Goal: Book appointment/travel/reservation

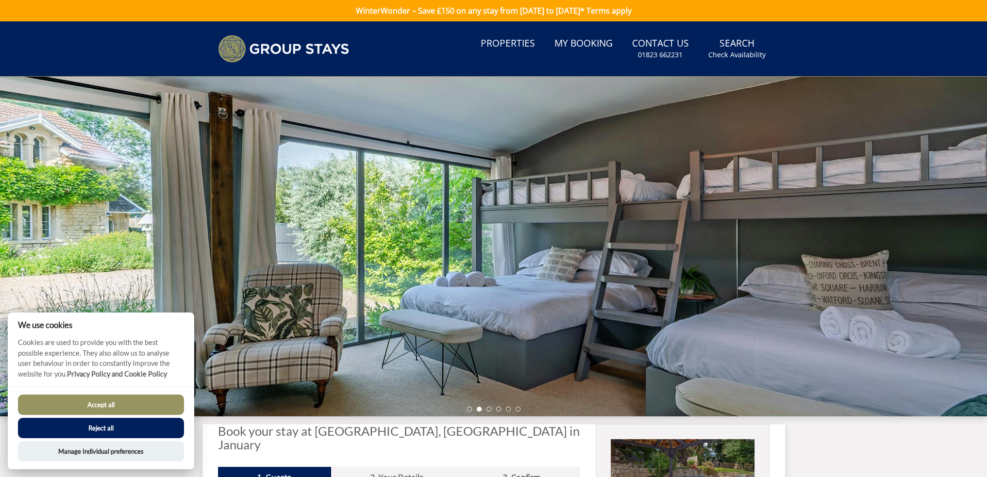
click at [637, 250] on div at bounding box center [493, 247] width 987 height 340
click at [487, 410] on li at bounding box center [488, 409] width 5 height 5
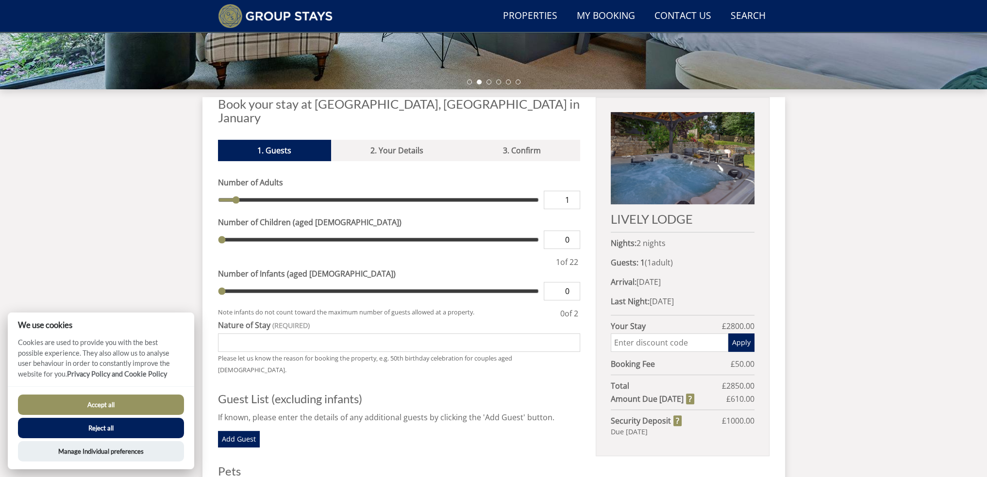
scroll to position [365, 0]
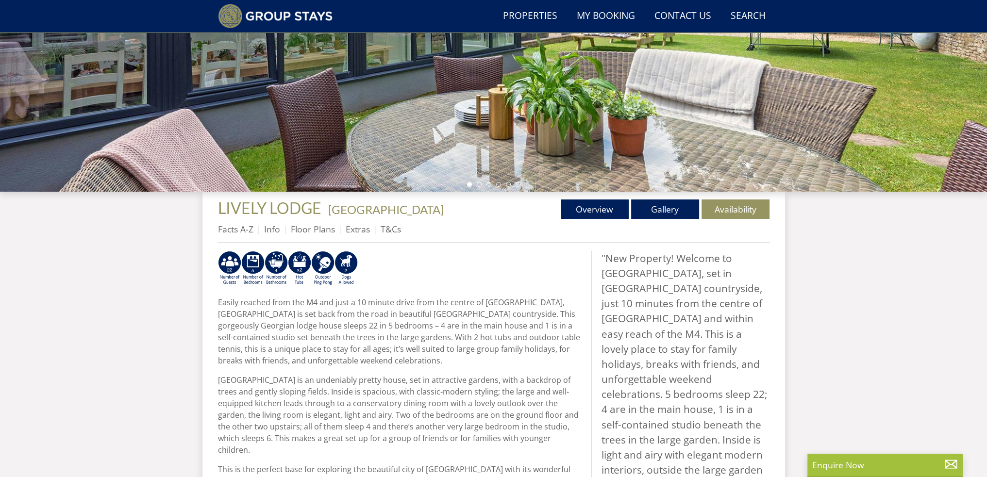
scroll to position [220, 0]
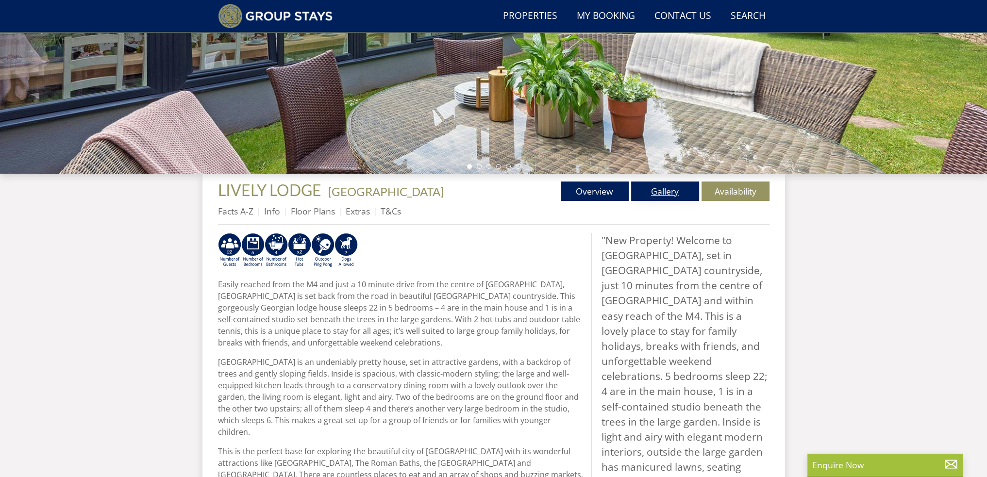
click at [670, 194] on link "Gallery" at bounding box center [665, 190] width 68 height 19
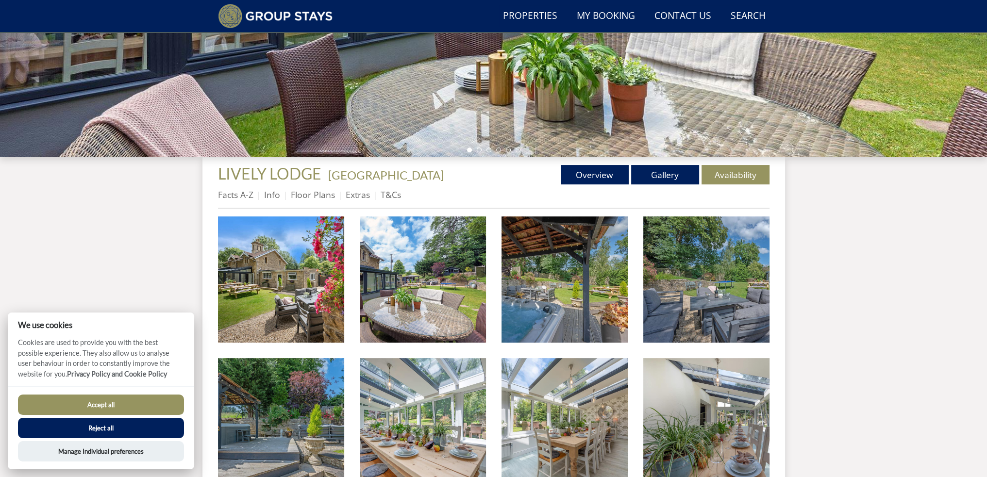
scroll to position [186, 0]
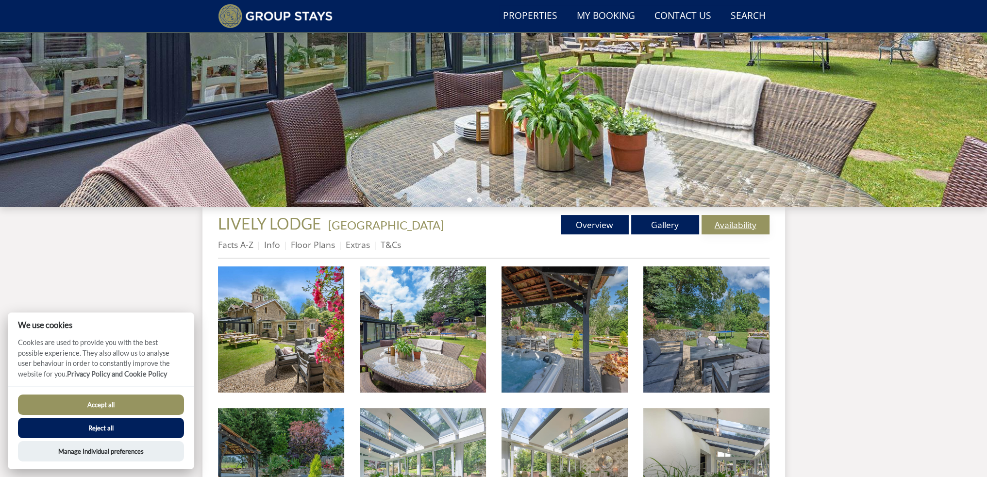
click at [731, 226] on link "Availability" at bounding box center [735, 224] width 68 height 19
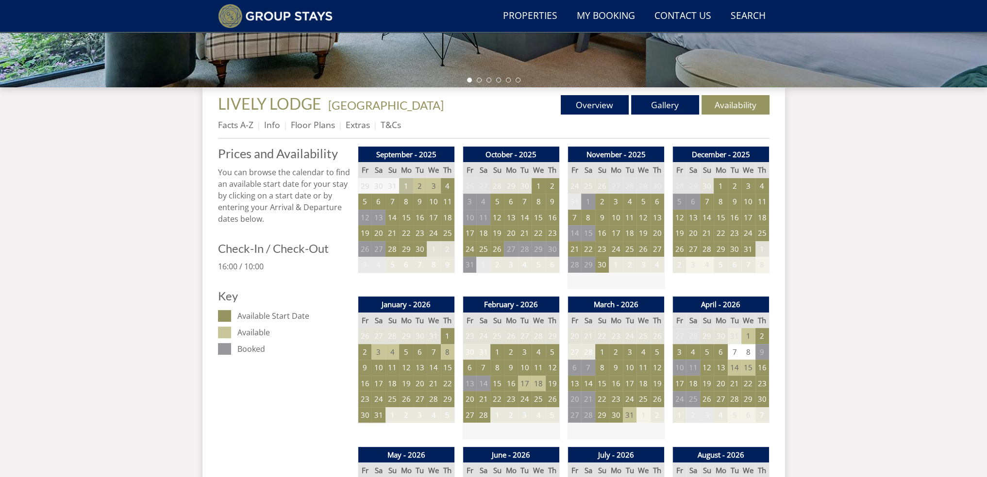
scroll to position [330, 0]
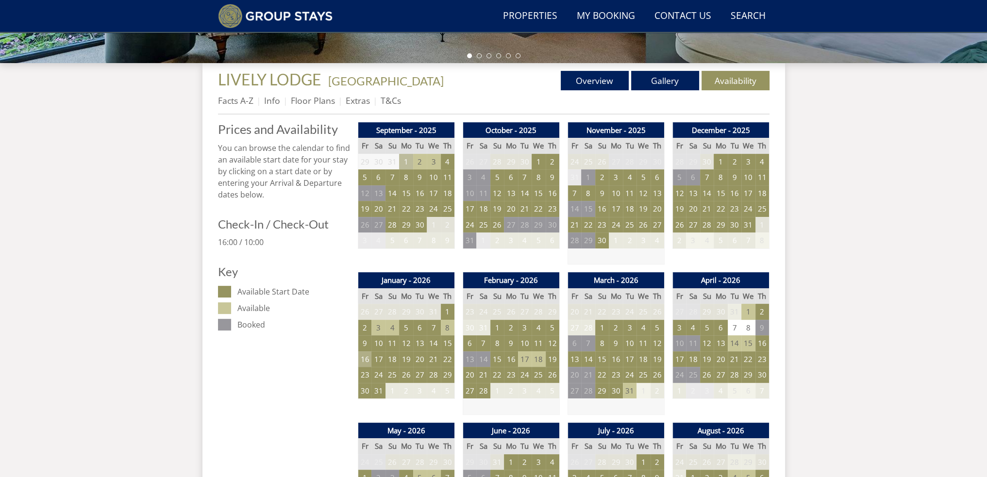
click at [369, 358] on td "16" at bounding box center [365, 359] width 14 height 16
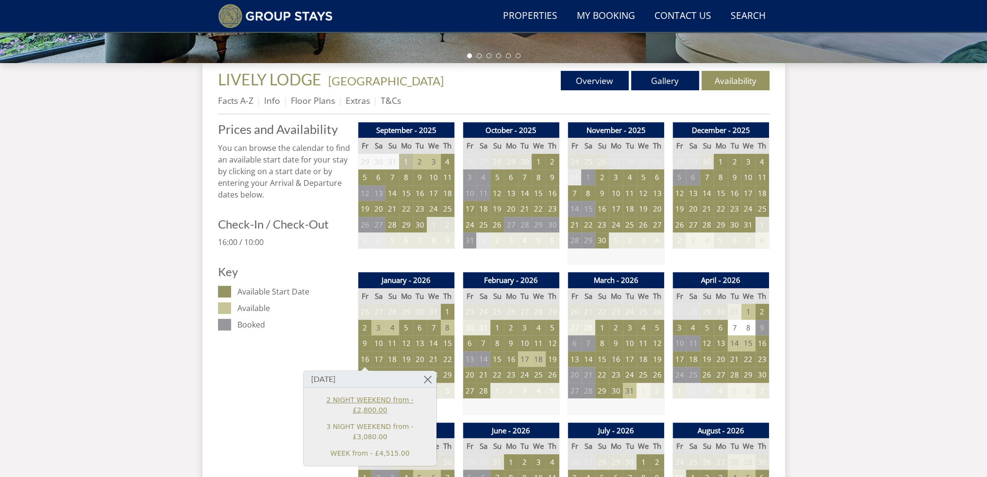
click at [372, 397] on link "2 NIGHT WEEKEND from - £2,800.00" at bounding box center [369, 405] width 119 height 20
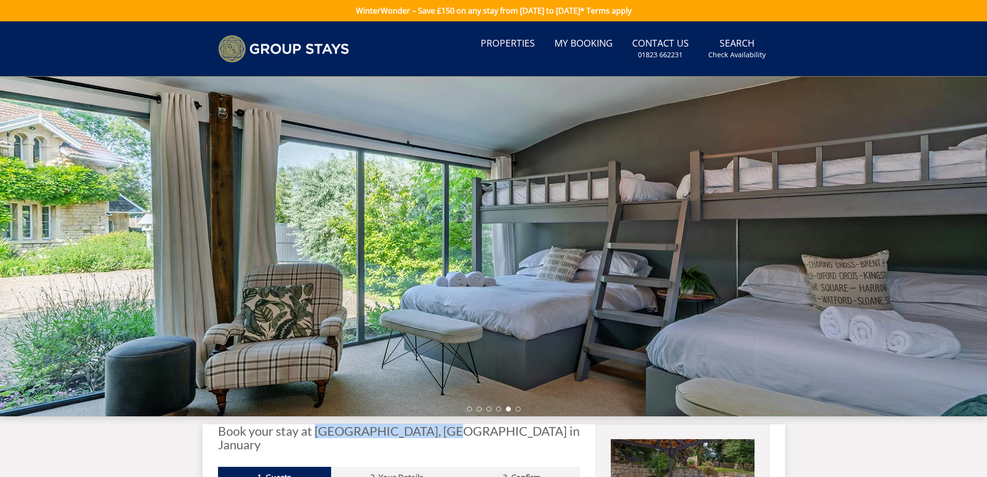
drag, startPoint x: 316, startPoint y: 434, endPoint x: 451, endPoint y: 435, distance: 134.9
click at [451, 435] on h2 "Book your stay at LIVELY LODGE, Somerset in January" at bounding box center [399, 437] width 363 height 27
copy h2 "LIVELY LODGE, Somerset"
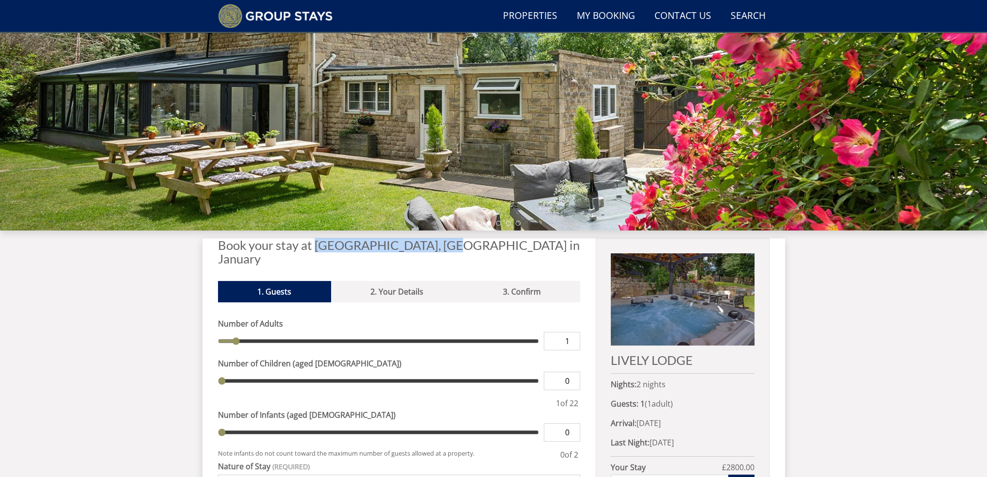
scroll to position [88, 0]
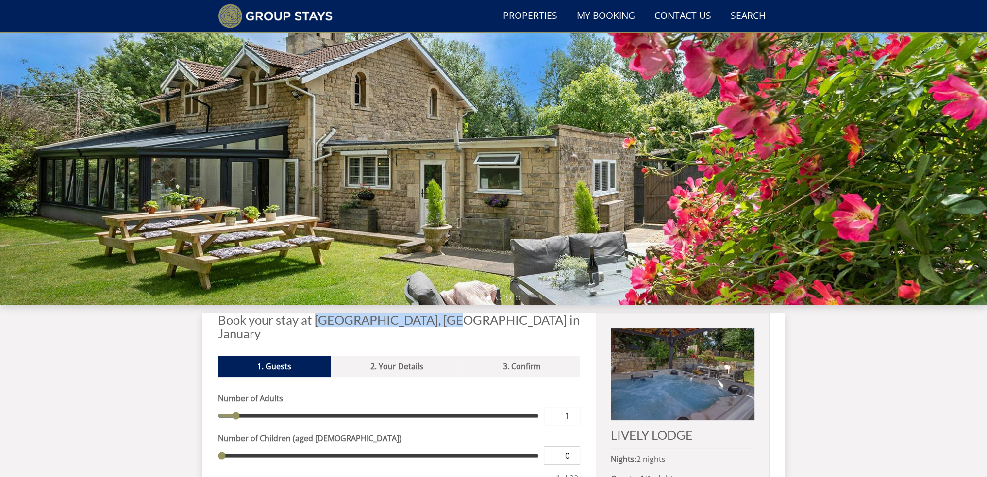
drag, startPoint x: 412, startPoint y: 180, endPoint x: 406, endPoint y: 176, distance: 6.9
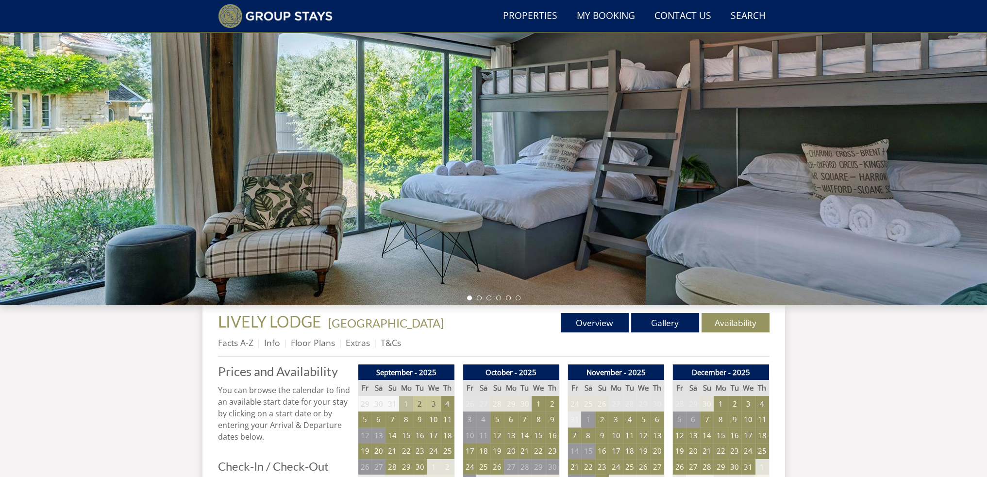
scroll to position [330, 0]
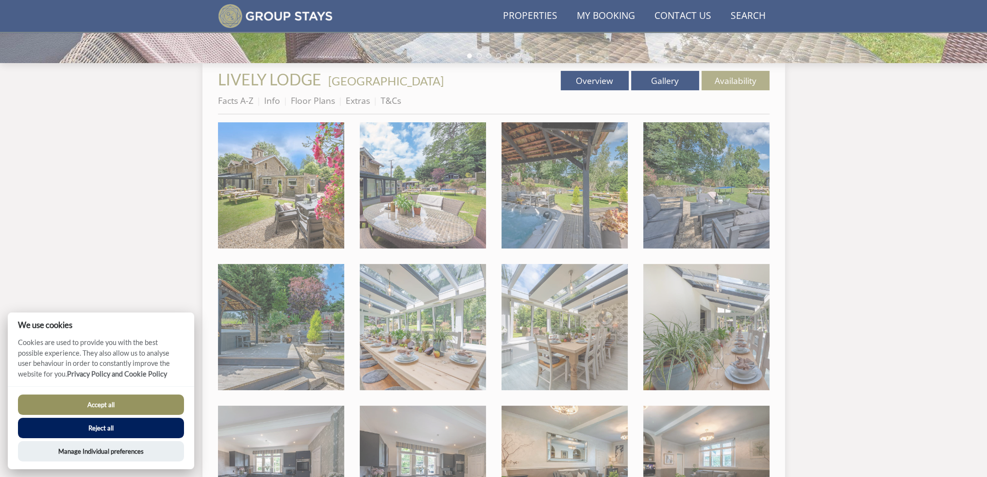
scroll to position [186, 0]
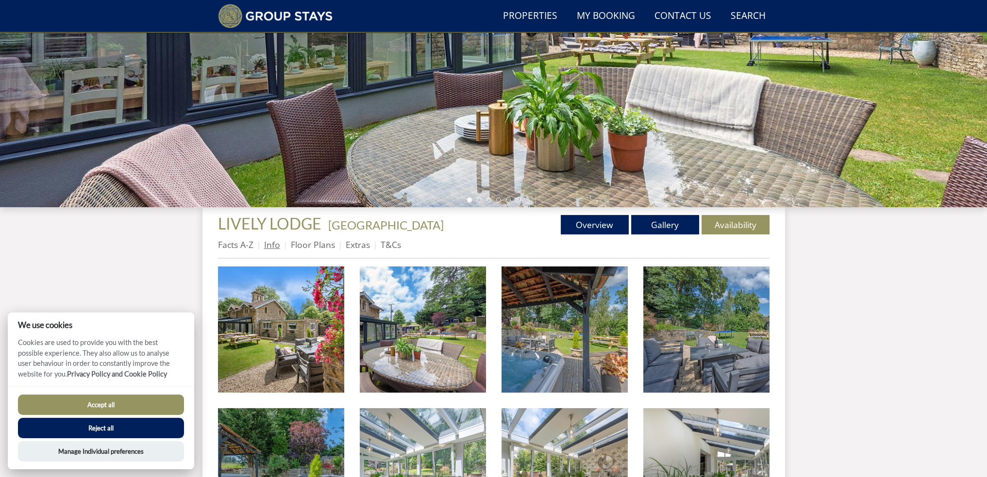
click at [274, 245] on link "Info" at bounding box center [272, 245] width 16 height 12
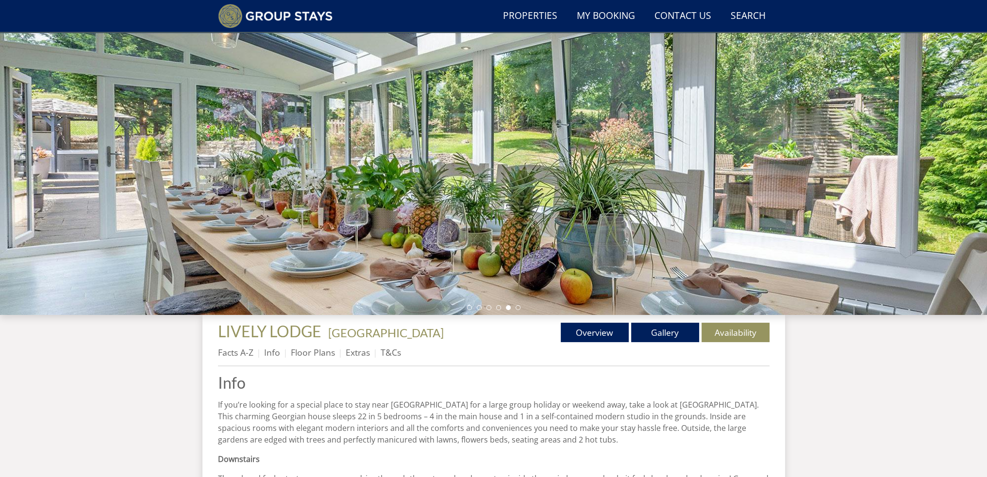
scroll to position [40, 0]
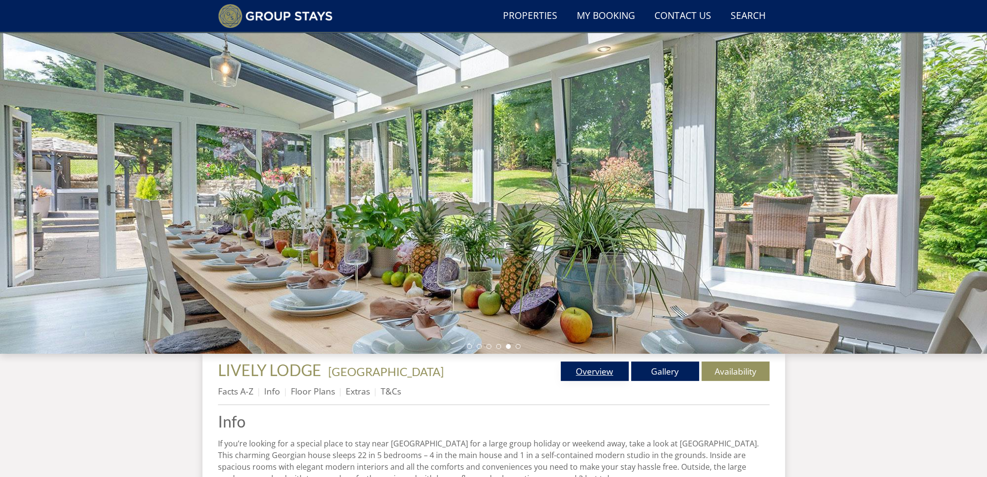
click at [592, 368] on link "Overview" at bounding box center [595, 371] width 68 height 19
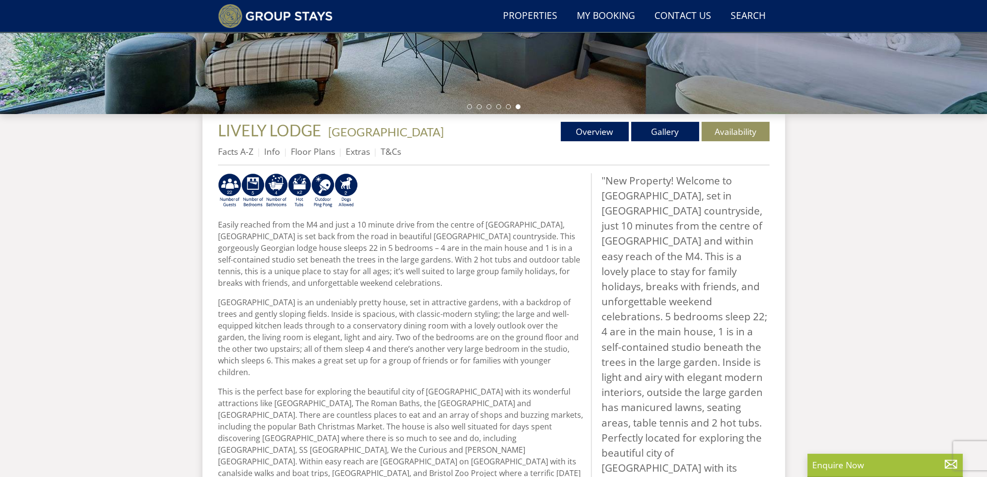
scroll to position [279, 0]
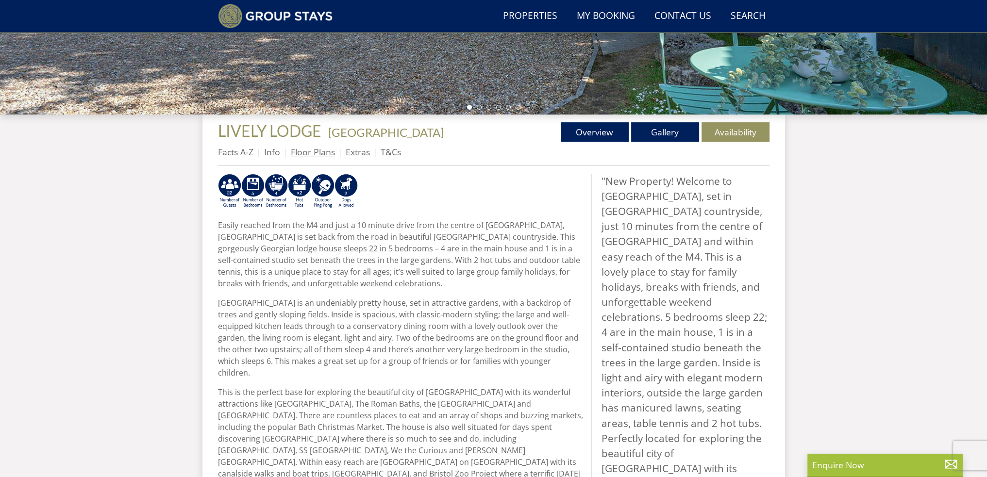
click at [318, 148] on link "Floor Plans" at bounding box center [313, 152] width 44 height 12
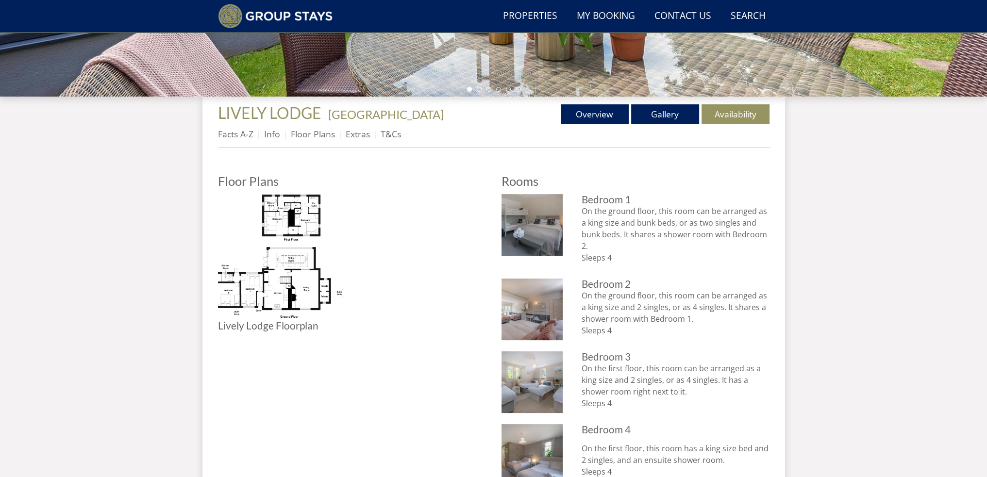
scroll to position [331, 0]
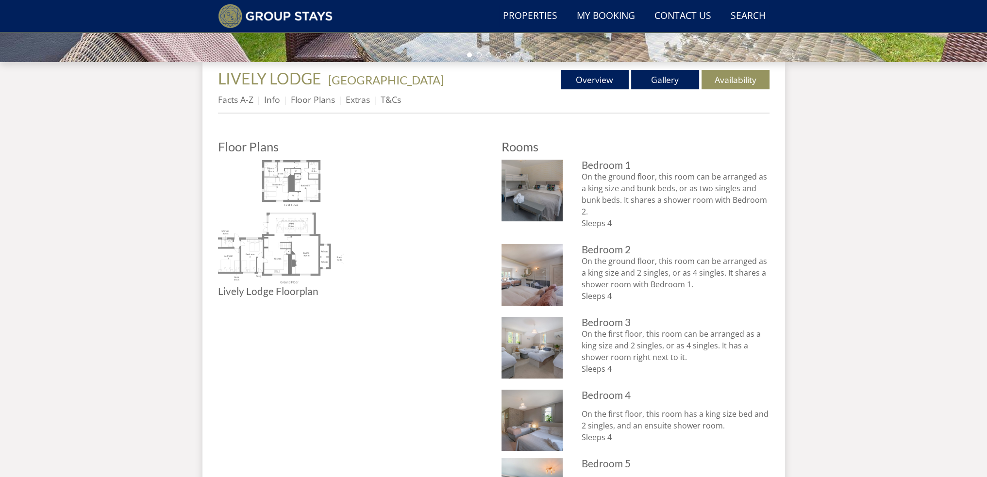
click at [292, 234] on img at bounding box center [281, 223] width 126 height 126
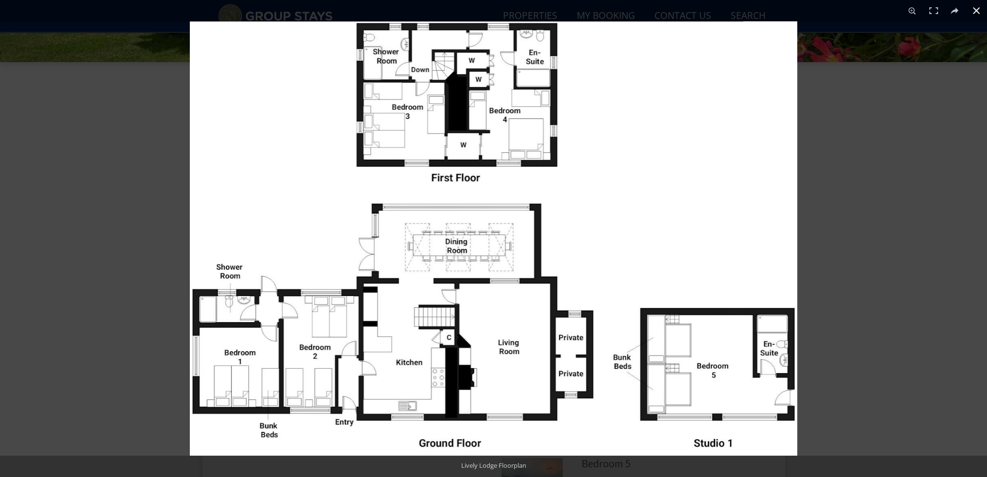
click at [139, 187] on div at bounding box center [493, 238] width 987 height 477
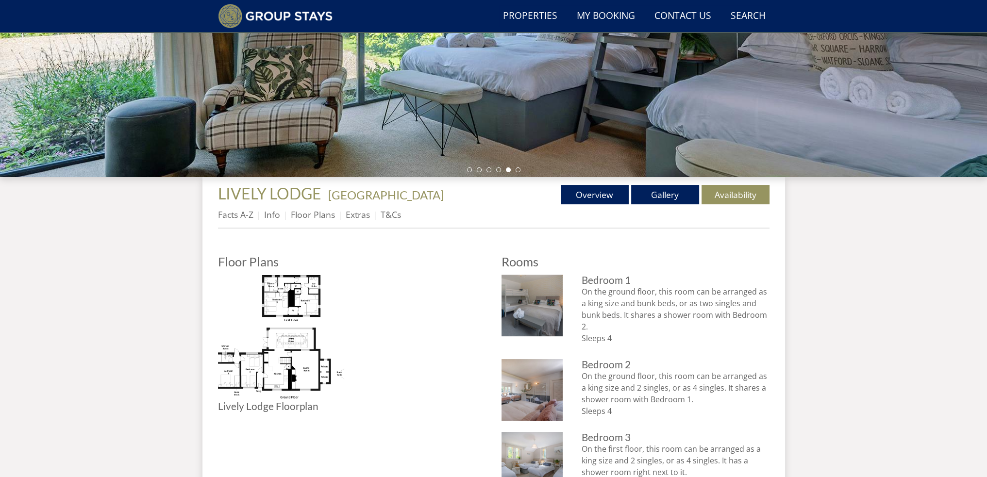
scroll to position [283, 0]
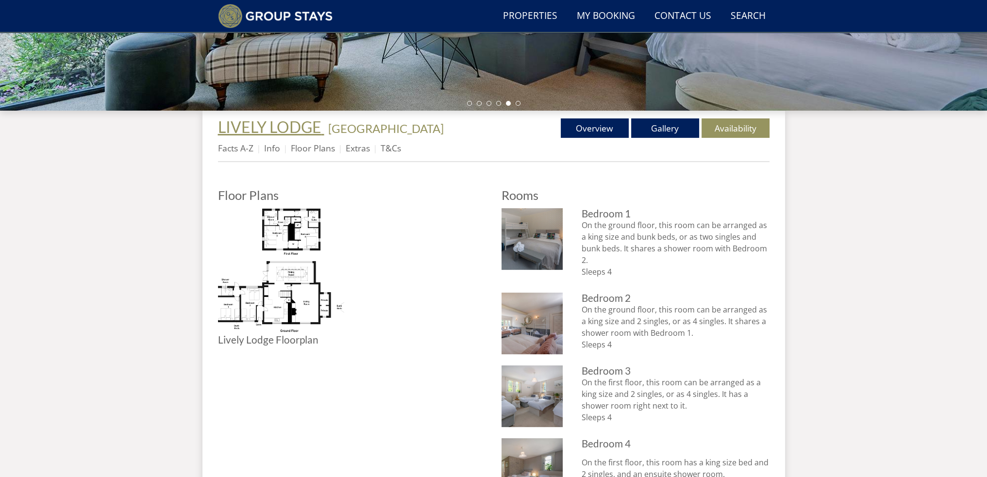
click at [262, 129] on span "LIVELY LODGE" at bounding box center [269, 126] width 103 height 19
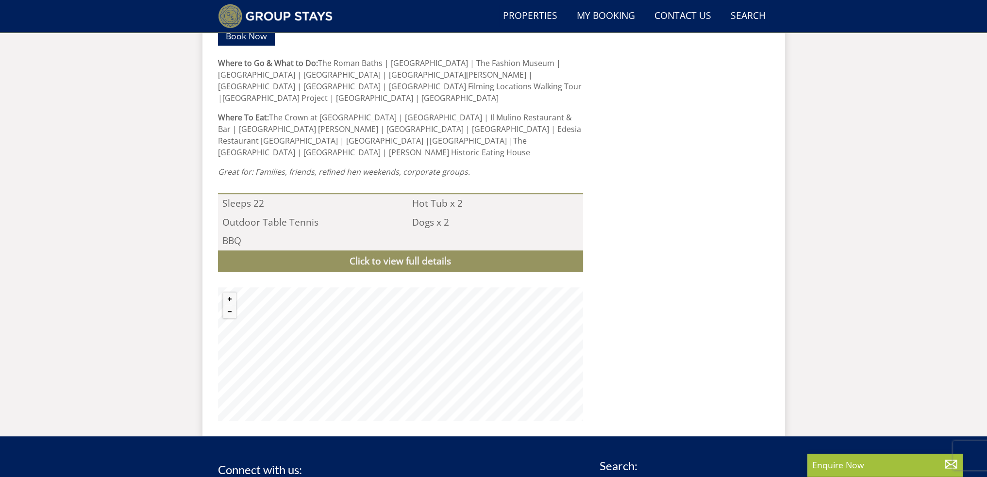
scroll to position [817, 0]
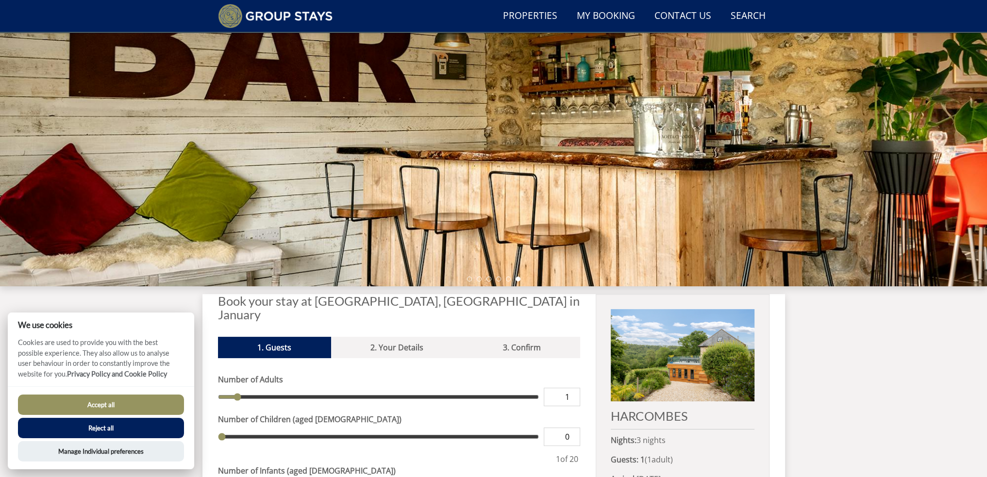
scroll to position [99, 0]
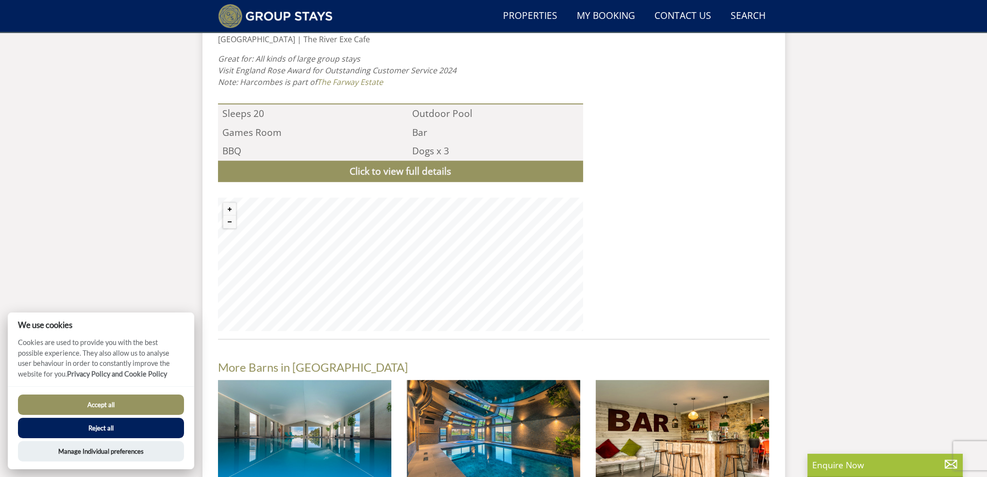
scroll to position [899, 0]
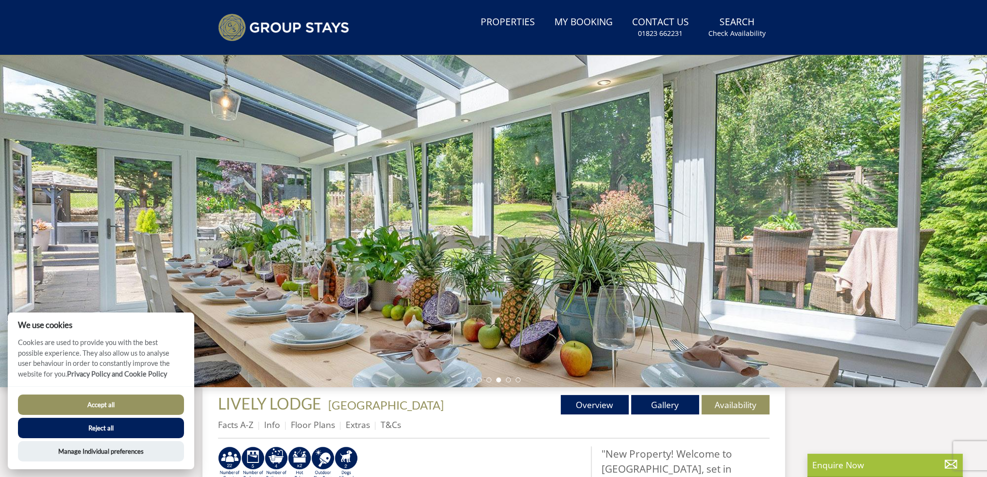
scroll to position [26, 0]
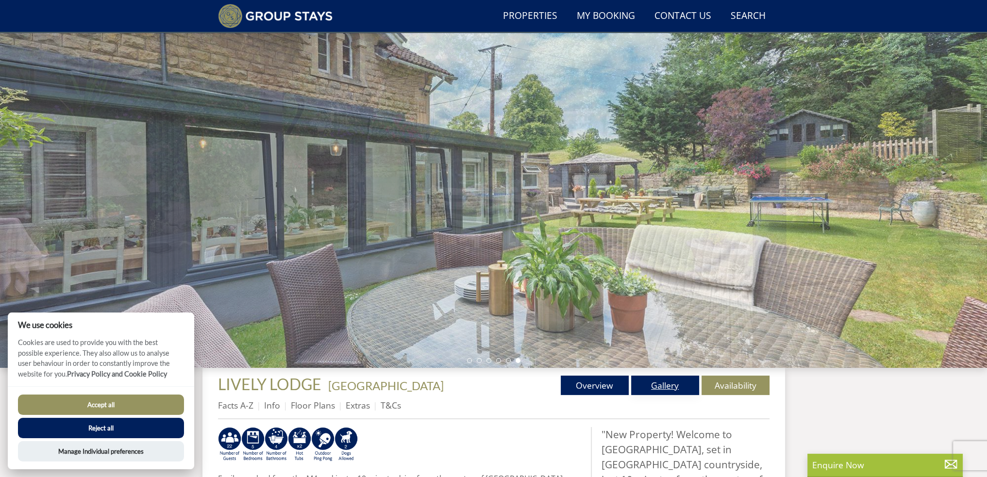
click at [660, 394] on link "Gallery" at bounding box center [665, 385] width 68 height 19
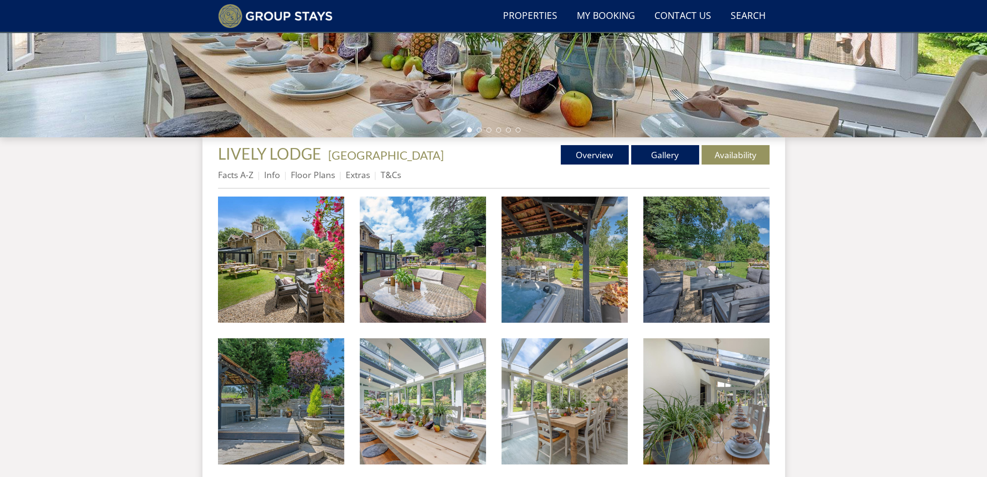
scroll to position [220, 0]
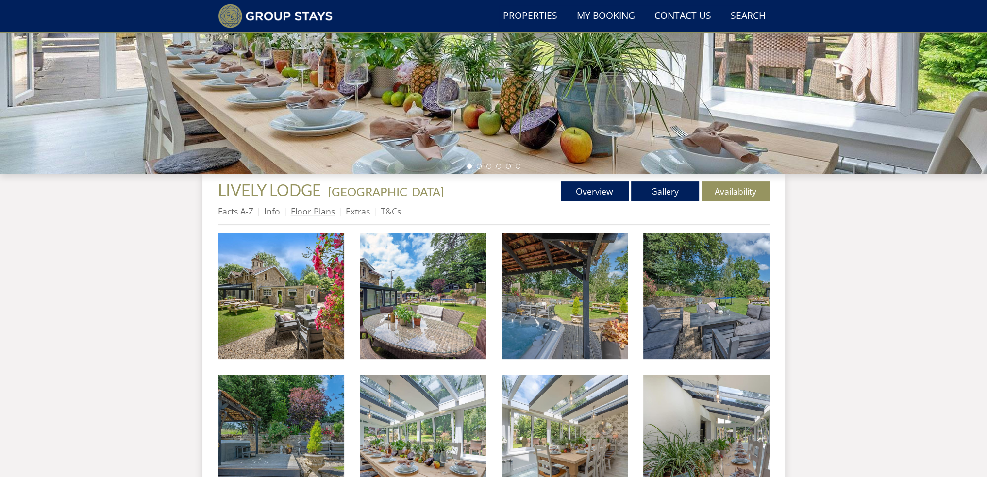
click at [326, 209] on link "Floor Plans" at bounding box center [313, 211] width 44 height 12
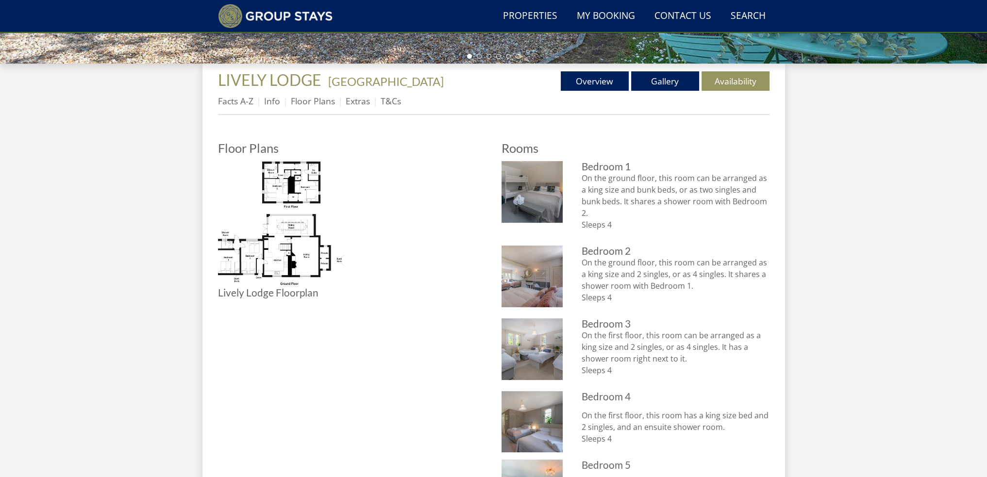
scroll to position [331, 0]
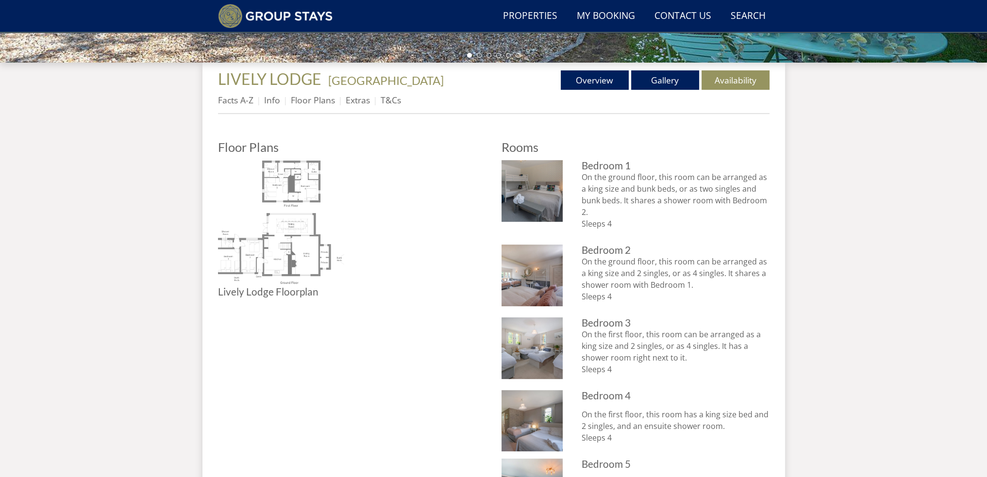
click at [297, 263] on img at bounding box center [281, 223] width 126 height 126
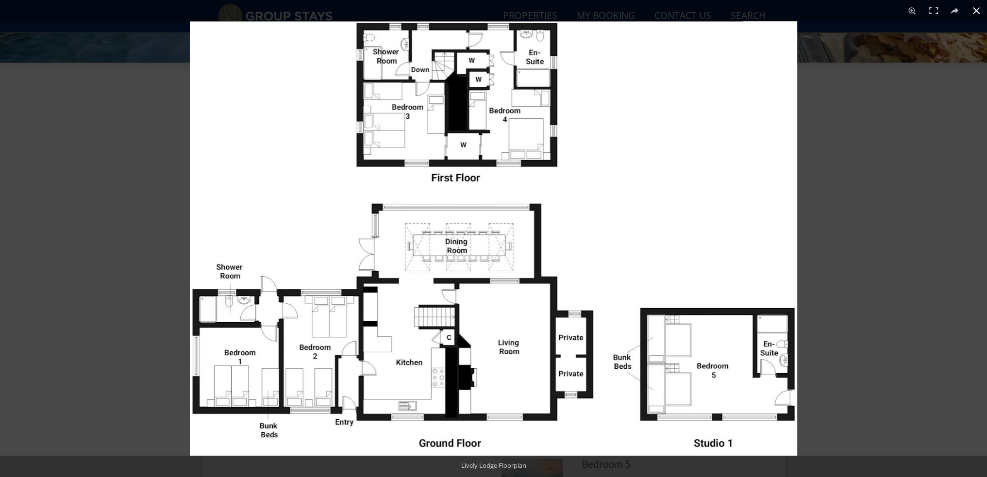
click at [171, 77] on div at bounding box center [493, 238] width 987 height 477
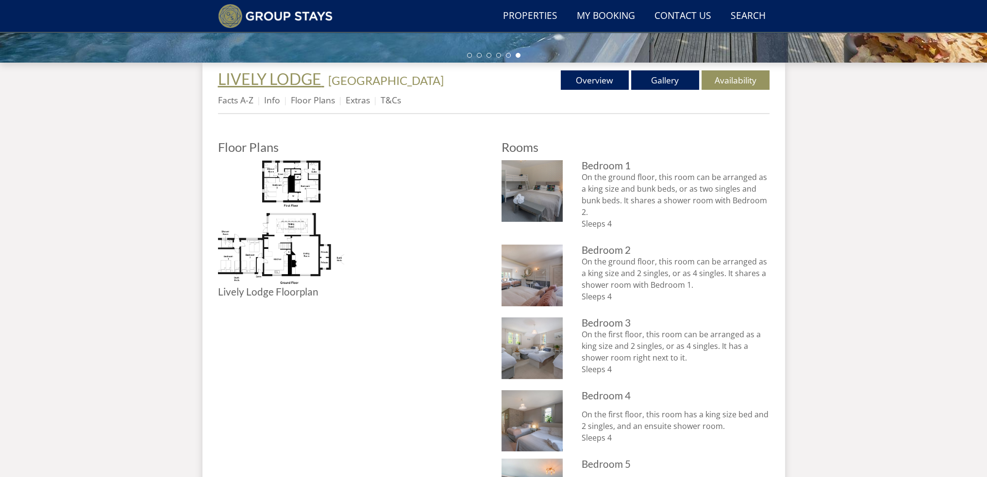
click at [280, 76] on span "LIVELY LODGE" at bounding box center [269, 78] width 103 height 19
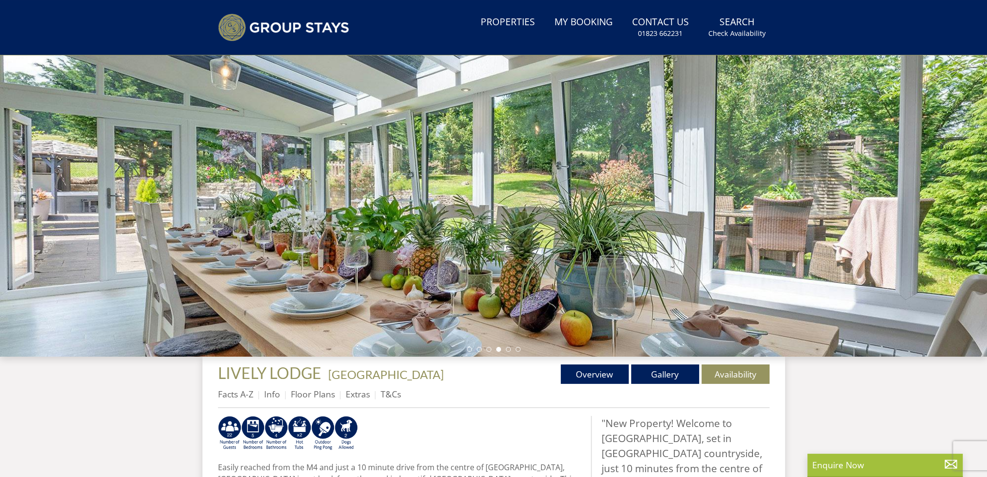
scroll to position [85, 0]
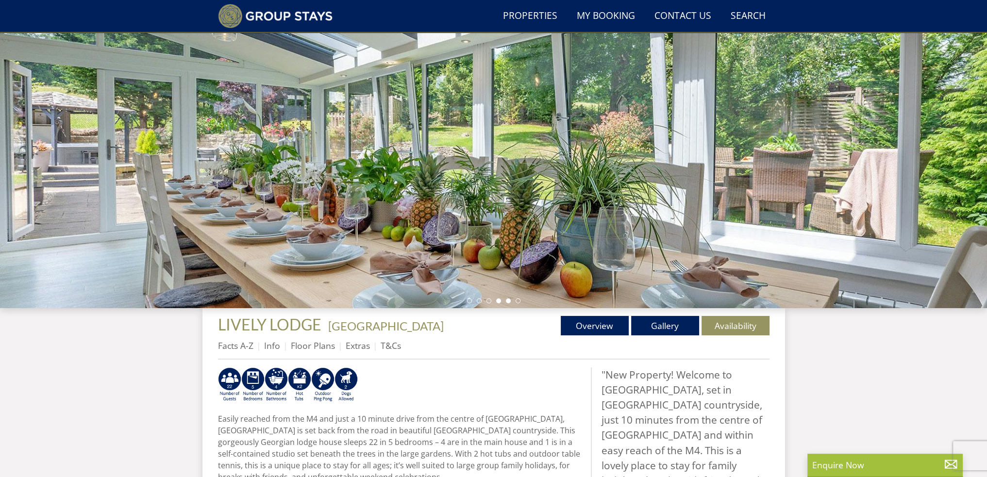
click at [507, 299] on li at bounding box center [508, 300] width 5 height 5
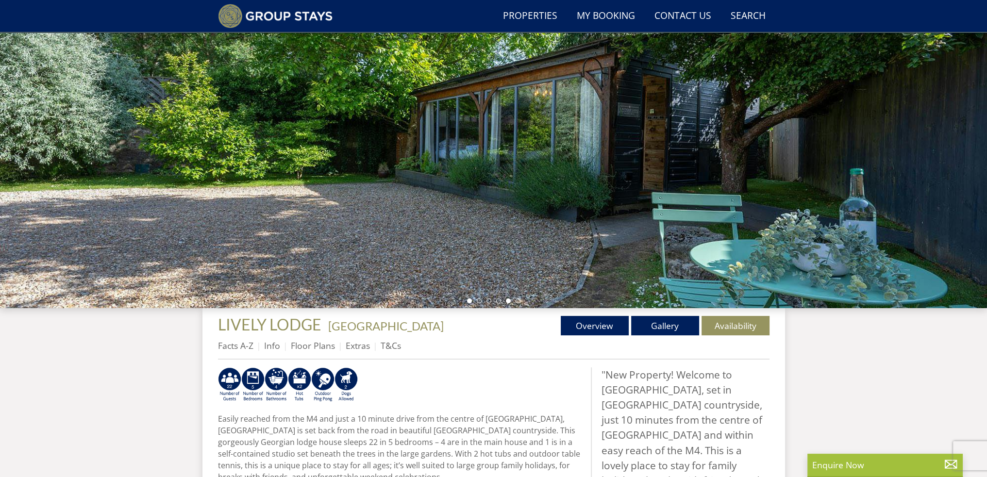
click at [467, 301] on li at bounding box center [469, 300] width 5 height 5
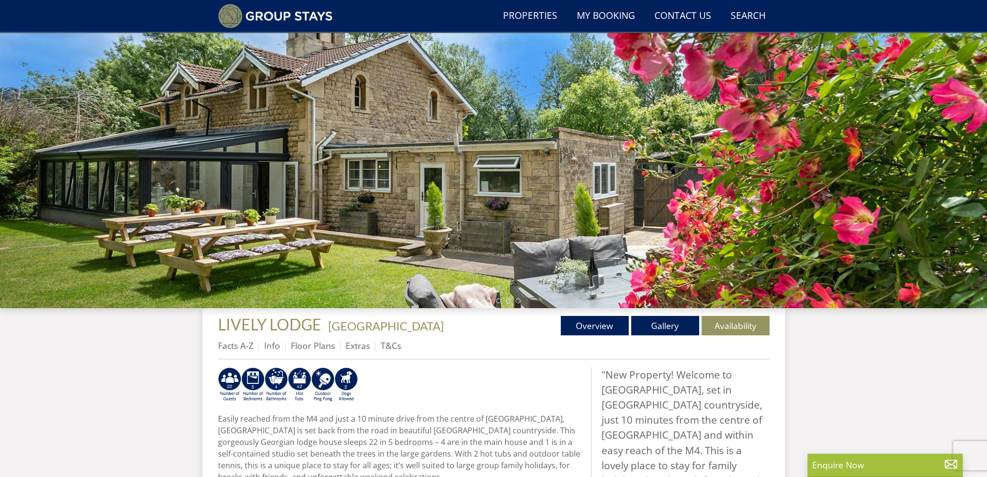
drag, startPoint x: 557, startPoint y: 172, endPoint x: 568, endPoint y: 209, distance: 38.1
click at [568, 209] on div at bounding box center [493, 138] width 987 height 340
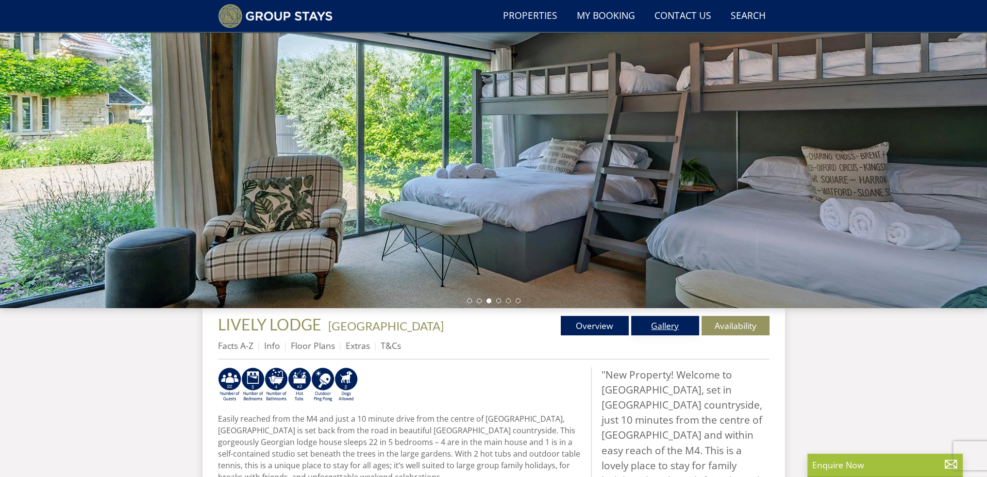
click at [659, 323] on link "Gallery" at bounding box center [665, 325] width 68 height 19
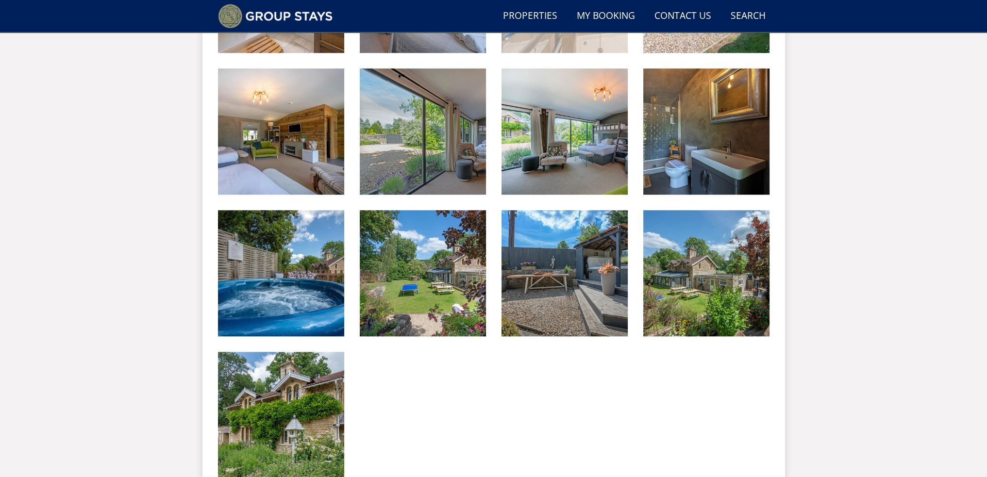
scroll to position [1093, 0]
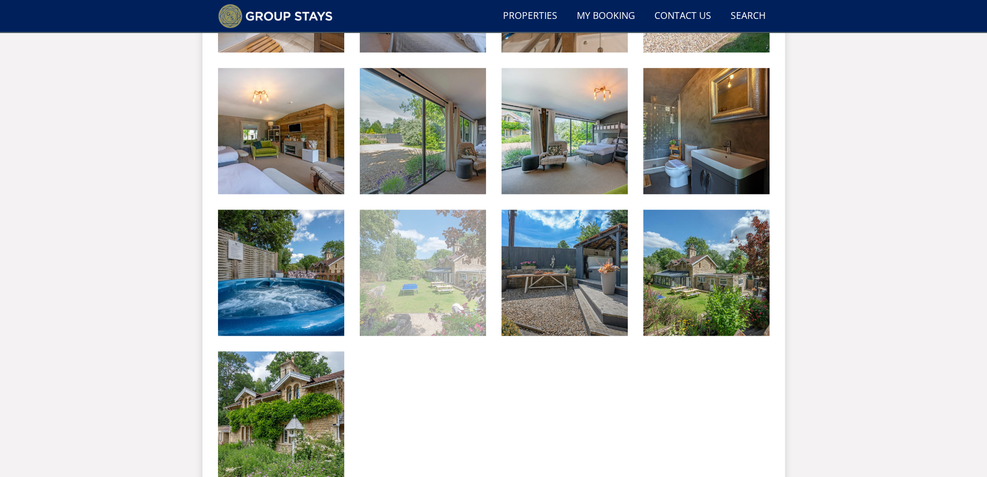
click at [434, 277] on img at bounding box center [423, 273] width 126 height 126
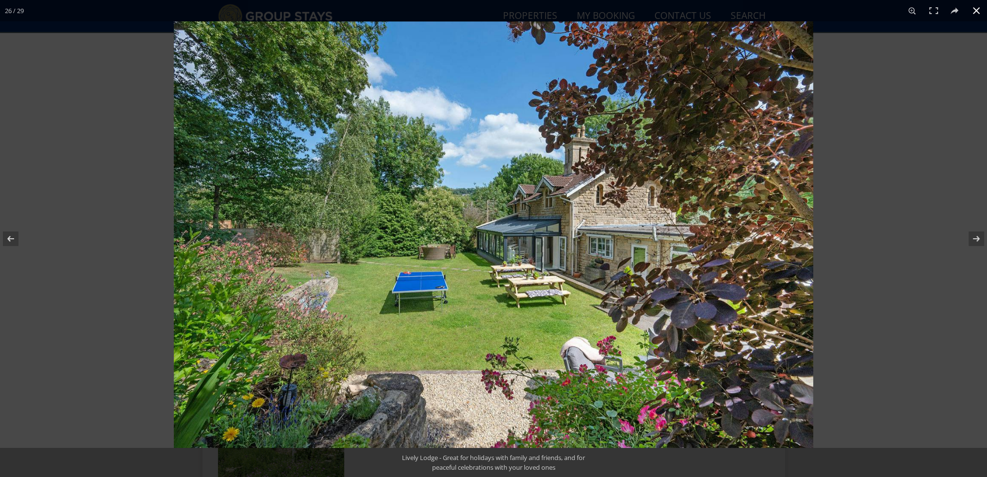
click at [897, 248] on div at bounding box center [667, 259] width 987 height 477
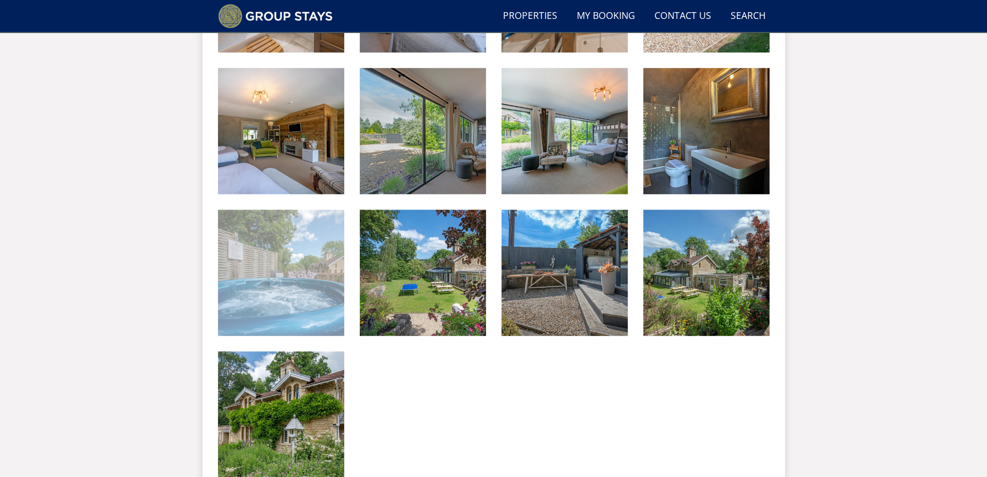
click at [294, 267] on img at bounding box center [281, 273] width 126 height 126
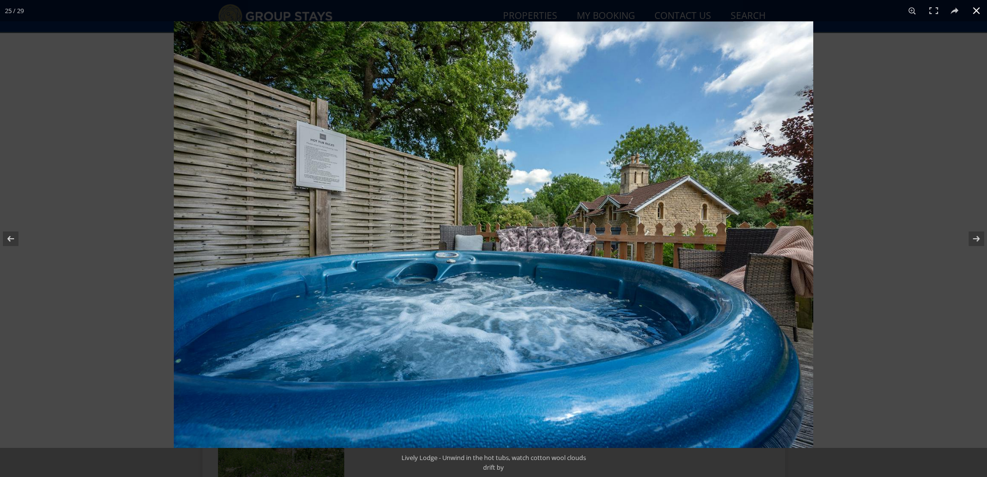
click at [82, 192] on div at bounding box center [493, 238] width 987 height 477
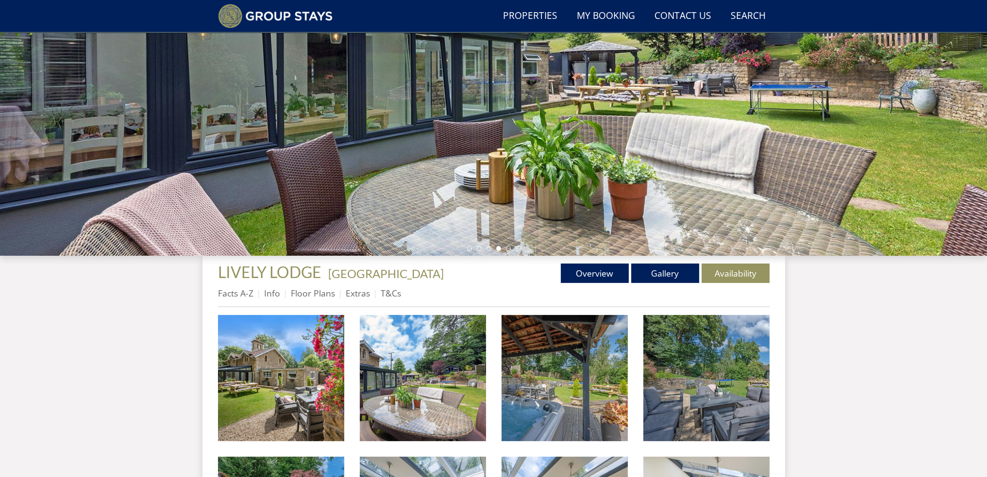
scroll to position [171, 0]
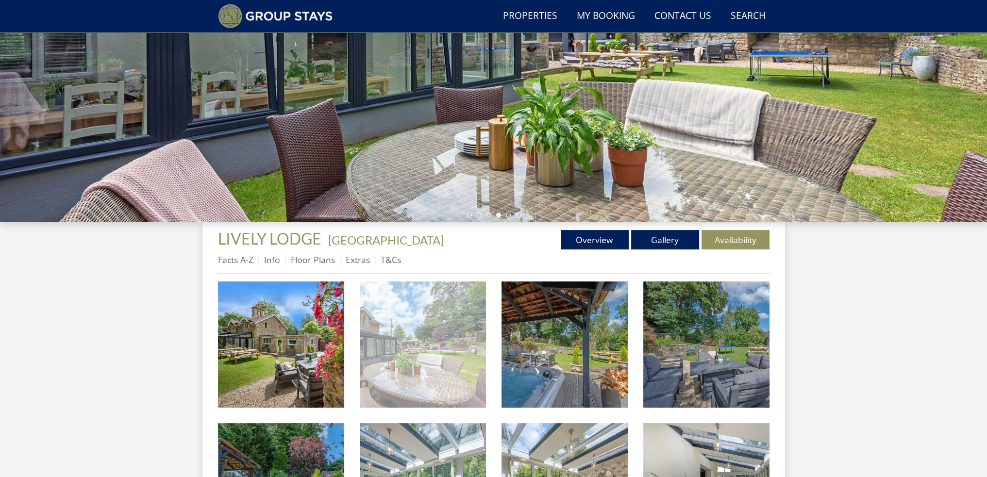
click at [447, 331] on img at bounding box center [423, 344] width 126 height 126
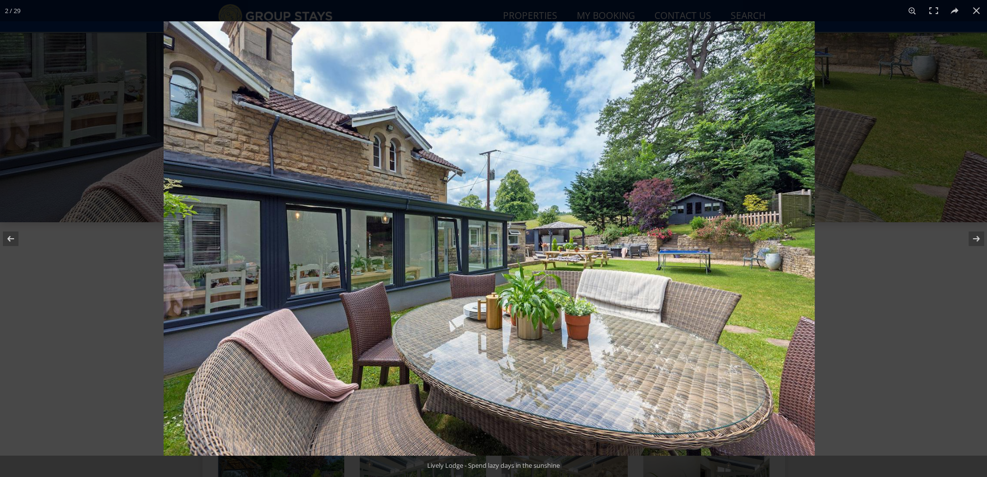
drag, startPoint x: 658, startPoint y: 285, endPoint x: 654, endPoint y: 291, distance: 7.0
click at [654, 291] on img at bounding box center [489, 238] width 651 height 434
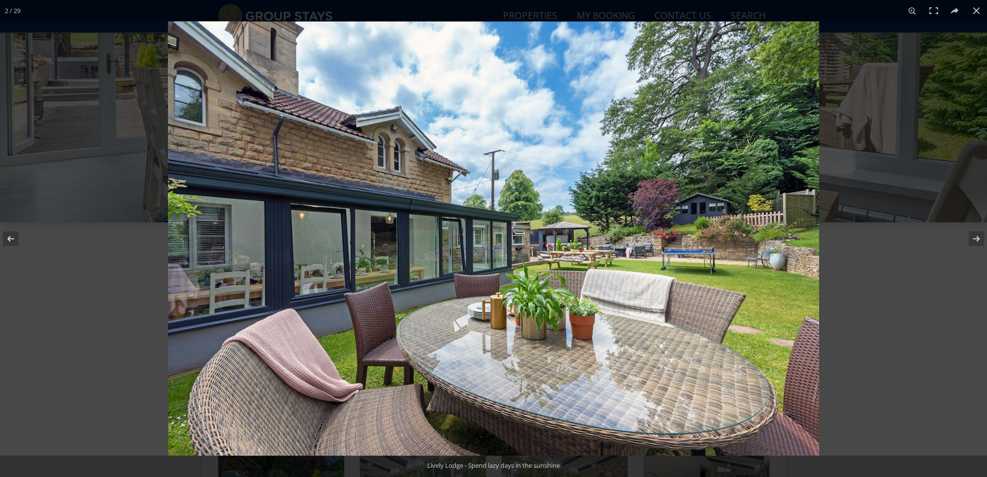
click at [772, 266] on img at bounding box center [493, 238] width 651 height 434
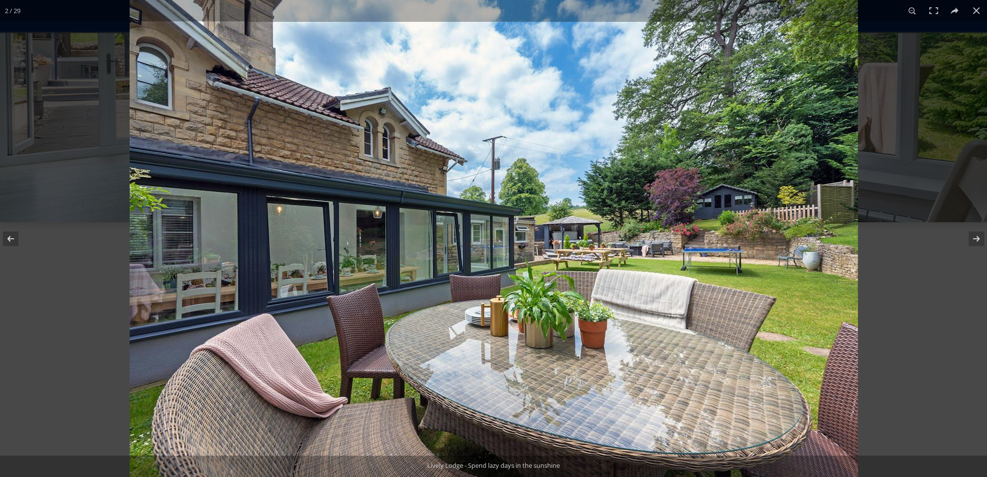
click at [780, 264] on img at bounding box center [494, 235] width 728 height 486
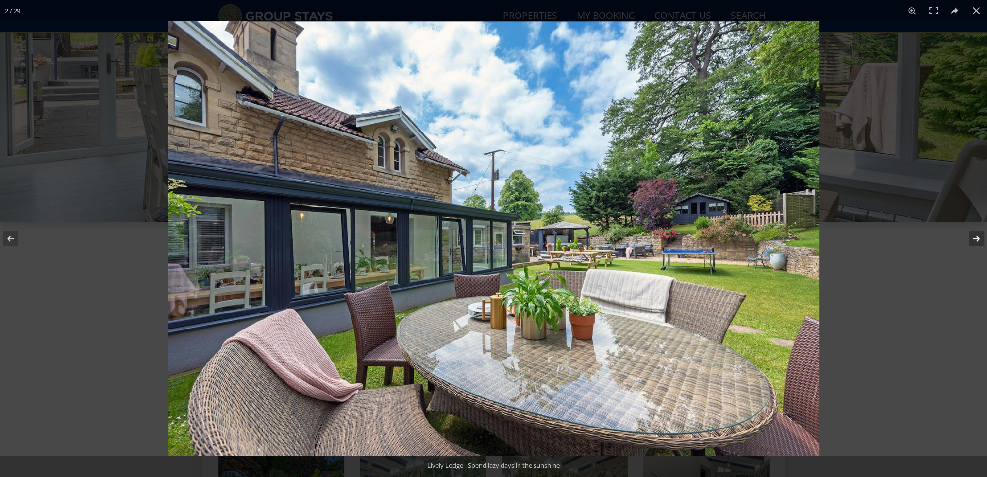
click at [976, 238] on button at bounding box center [970, 238] width 34 height 49
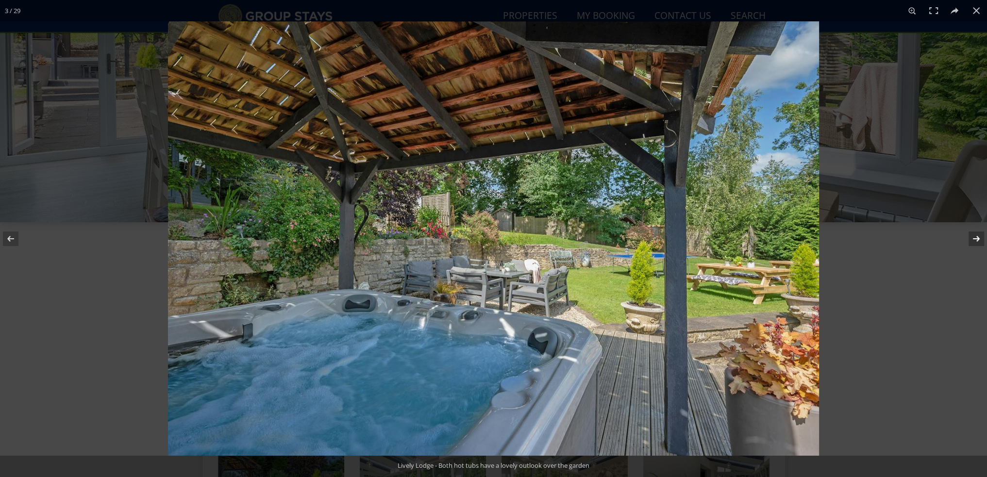
click at [976, 238] on button at bounding box center [970, 238] width 34 height 49
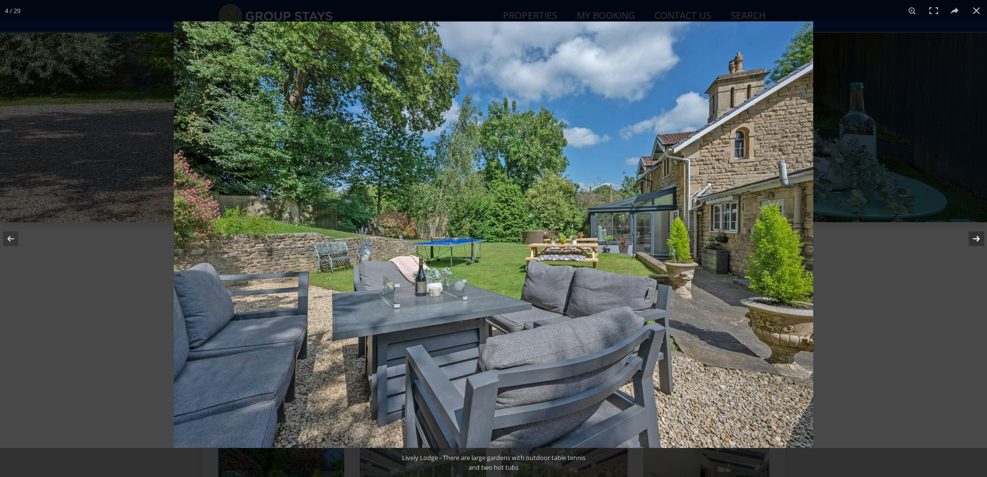
click at [976, 238] on button at bounding box center [970, 238] width 34 height 49
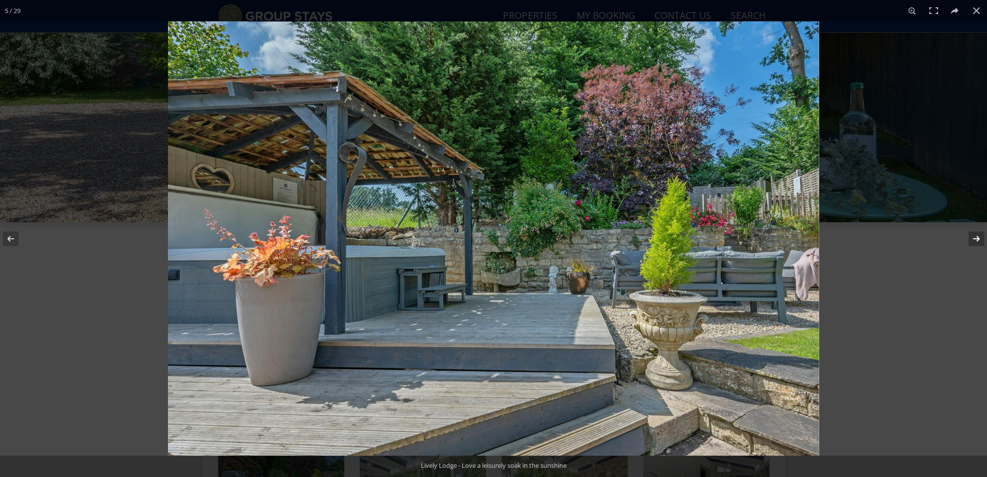
click at [976, 238] on button at bounding box center [970, 238] width 34 height 49
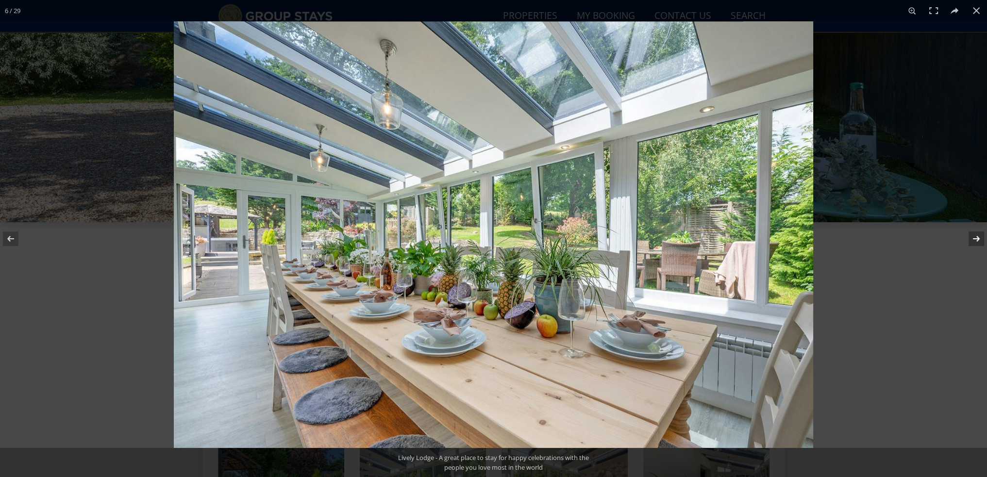
click at [976, 238] on button at bounding box center [970, 238] width 34 height 49
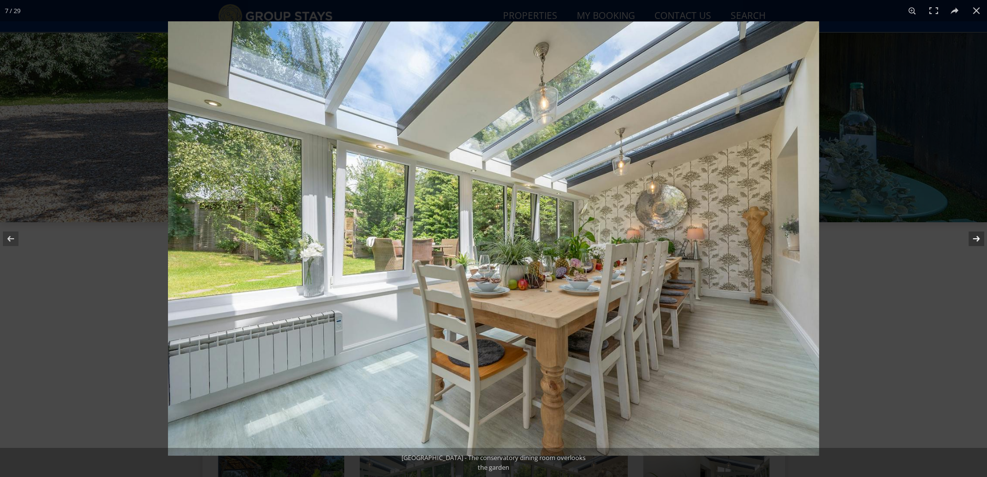
click at [976, 238] on button at bounding box center [970, 238] width 34 height 49
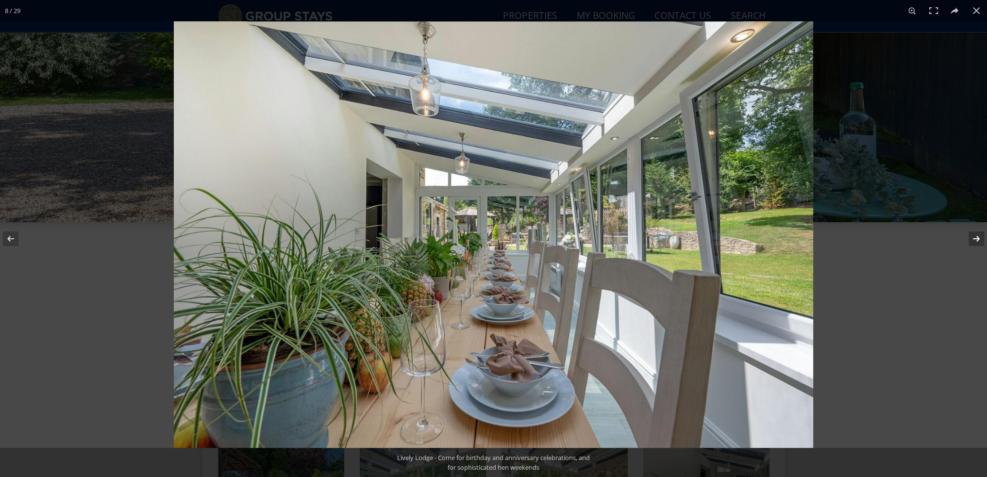
click at [976, 238] on button at bounding box center [970, 238] width 34 height 49
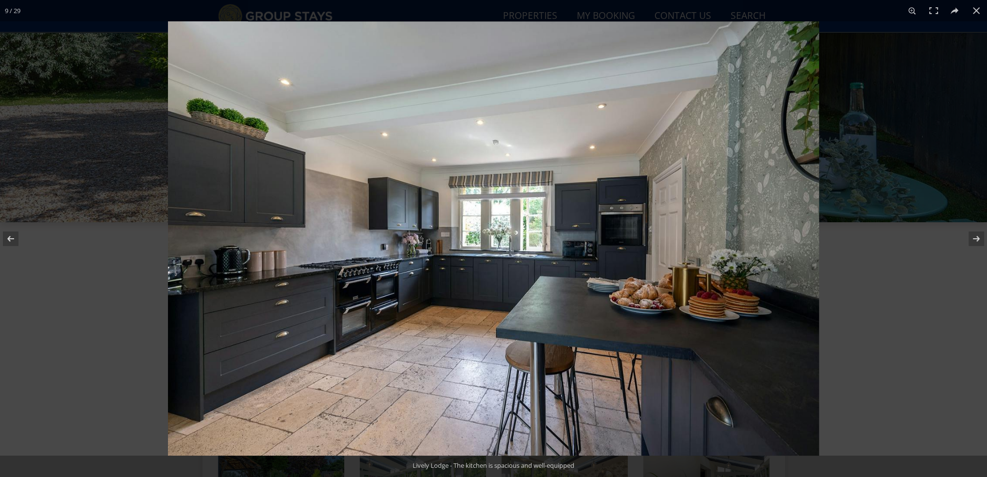
click at [766, 269] on img at bounding box center [493, 238] width 651 height 434
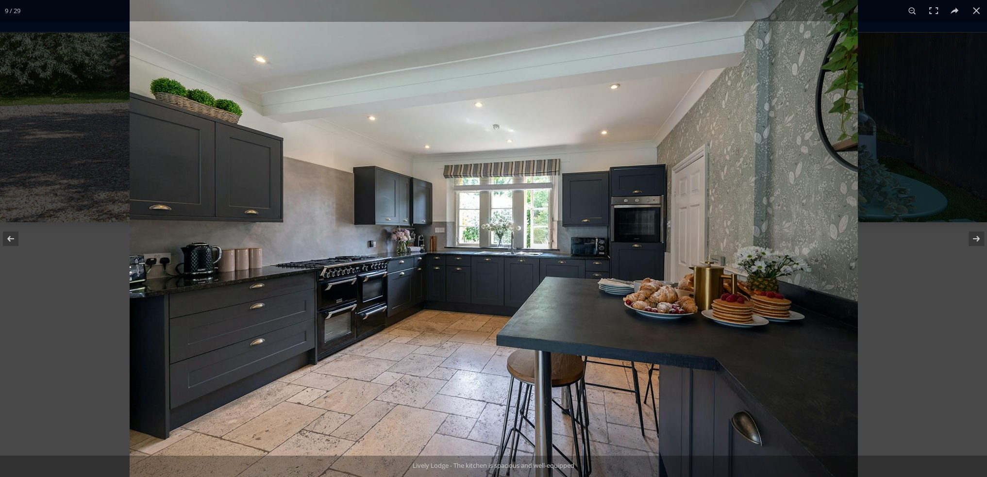
click at [766, 269] on img at bounding box center [494, 235] width 728 height 486
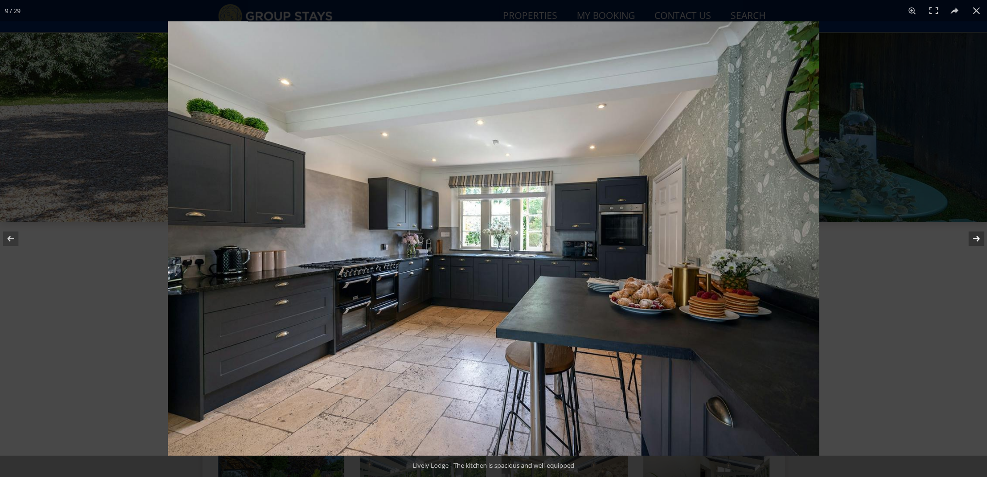
click at [976, 239] on button at bounding box center [970, 238] width 34 height 49
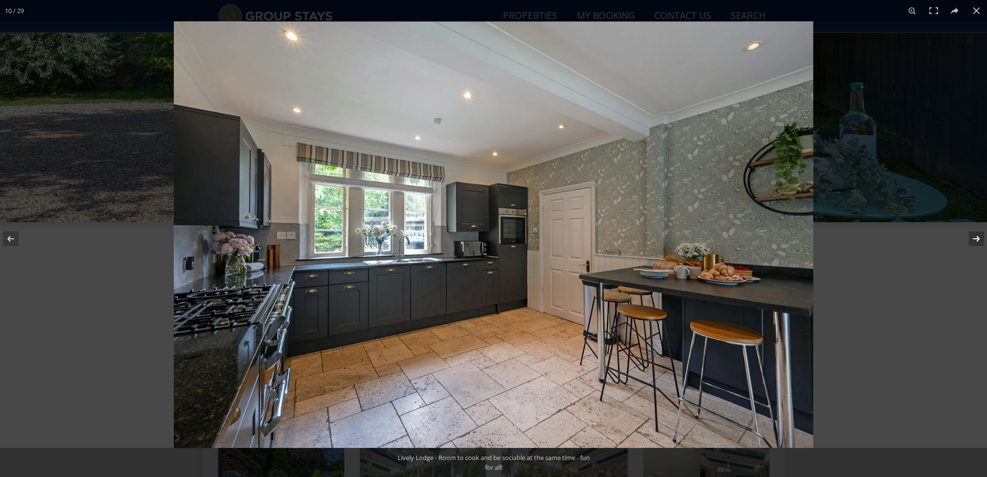
click at [976, 239] on button at bounding box center [970, 238] width 34 height 49
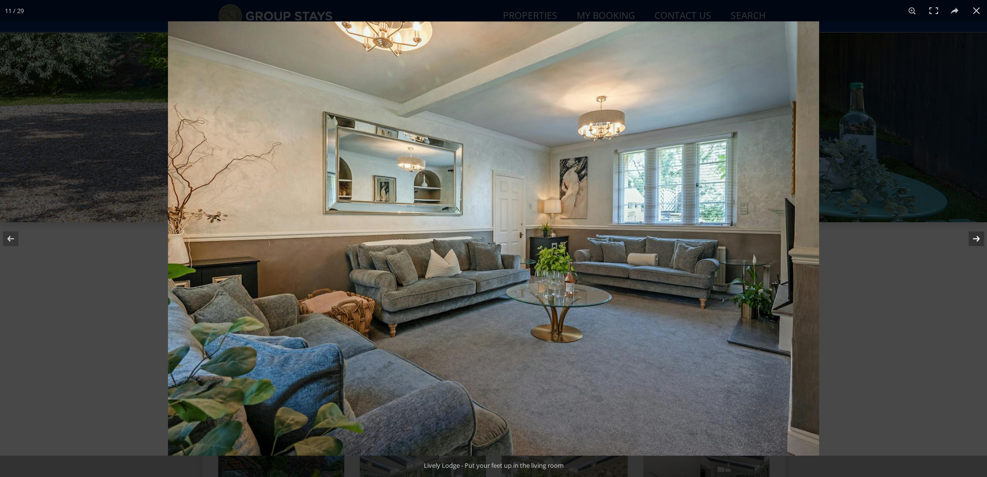
click at [976, 239] on button at bounding box center [970, 238] width 34 height 49
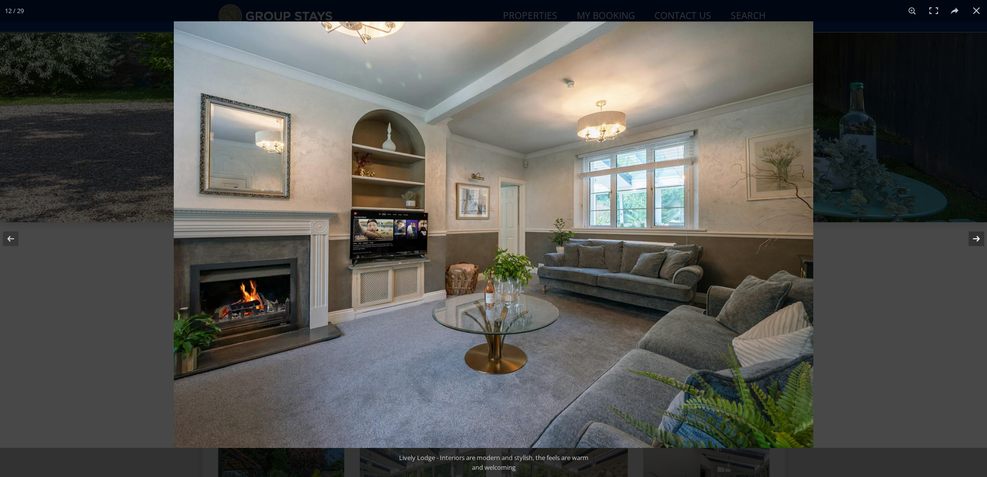
click at [976, 239] on button at bounding box center [970, 238] width 34 height 49
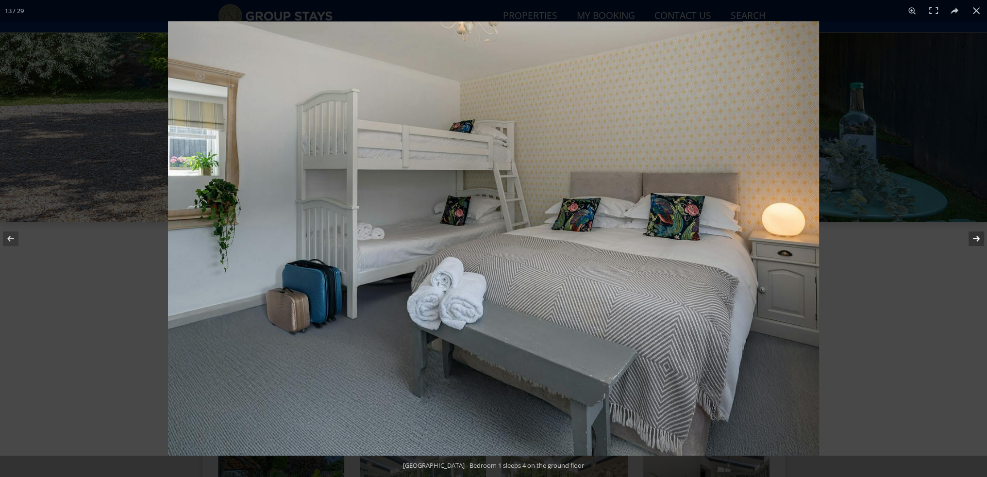
click at [976, 239] on button at bounding box center [970, 238] width 34 height 49
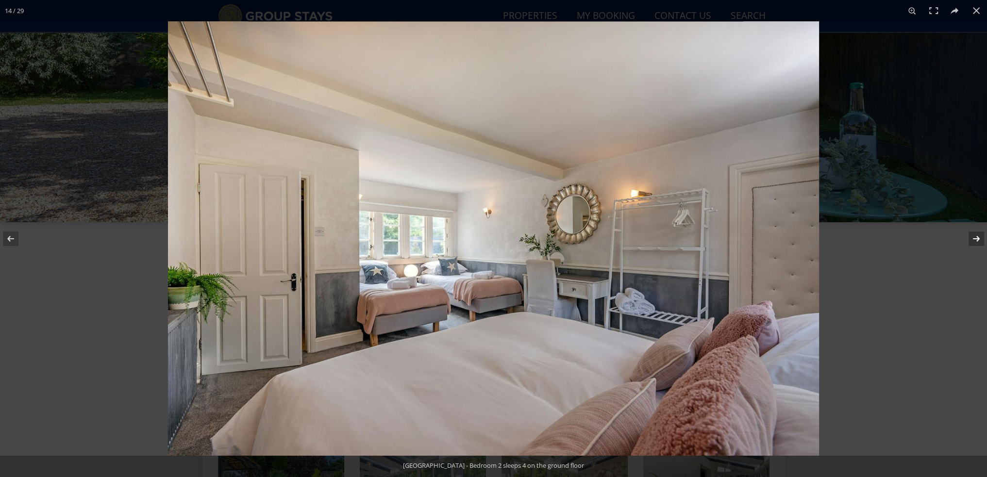
click at [976, 239] on button at bounding box center [970, 238] width 34 height 49
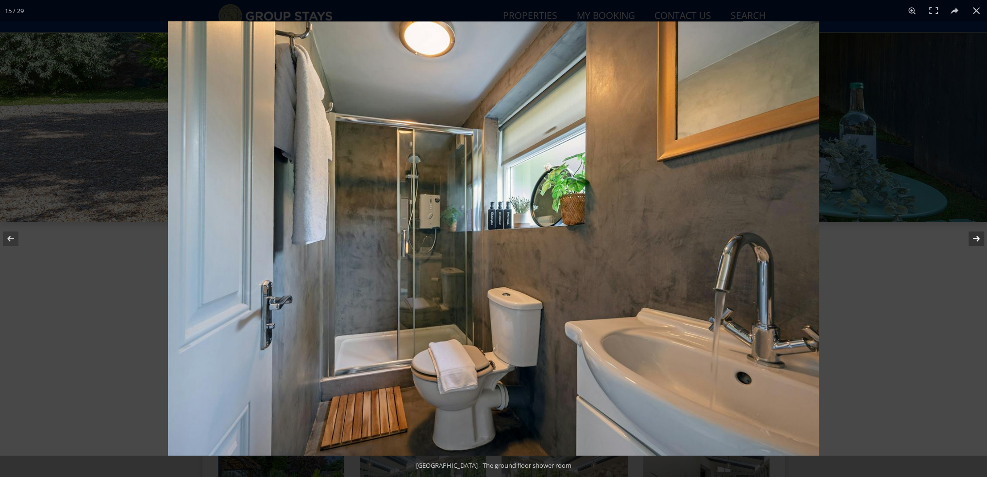
click at [976, 239] on button at bounding box center [970, 238] width 34 height 49
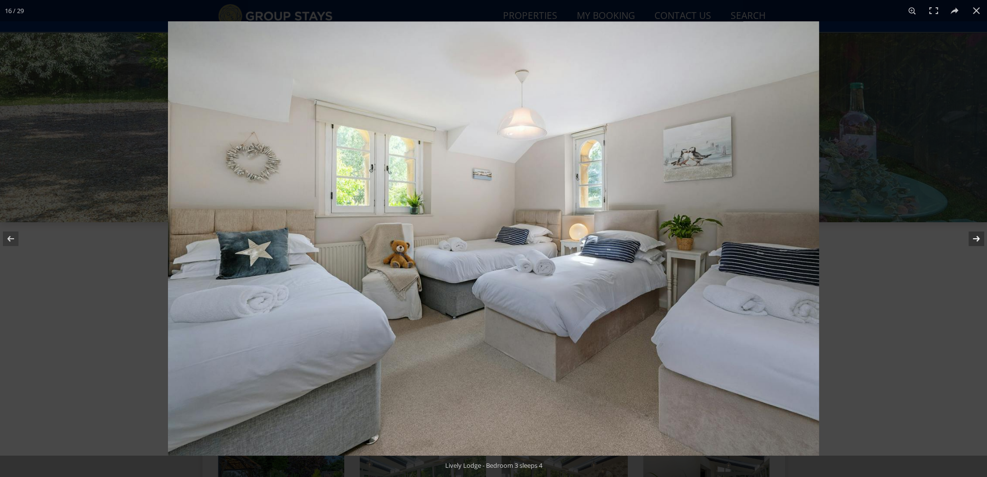
click at [976, 239] on button at bounding box center [970, 238] width 34 height 49
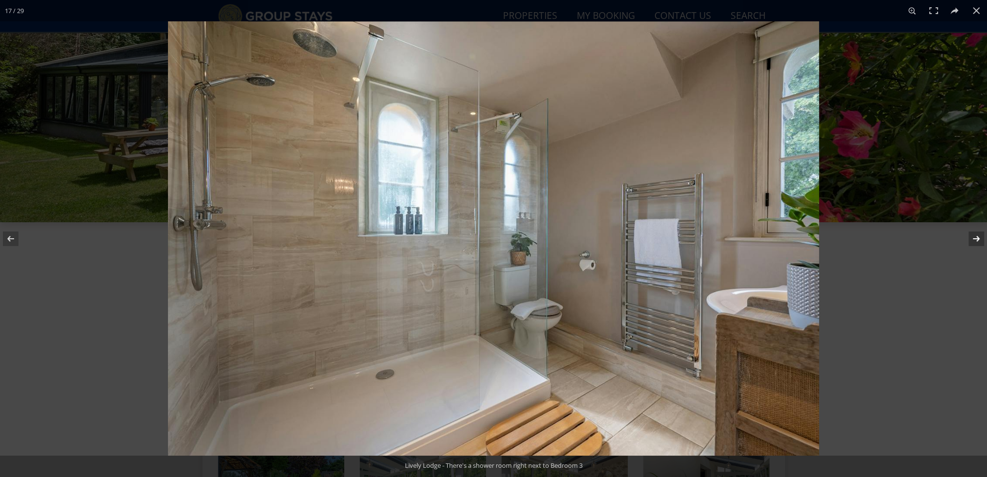
click at [976, 239] on button at bounding box center [970, 238] width 34 height 49
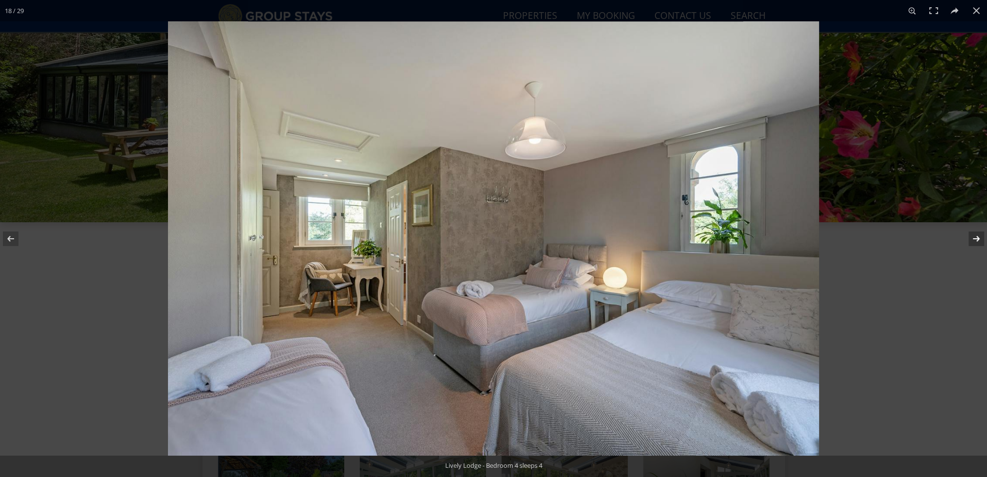
click at [976, 239] on button at bounding box center [970, 238] width 34 height 49
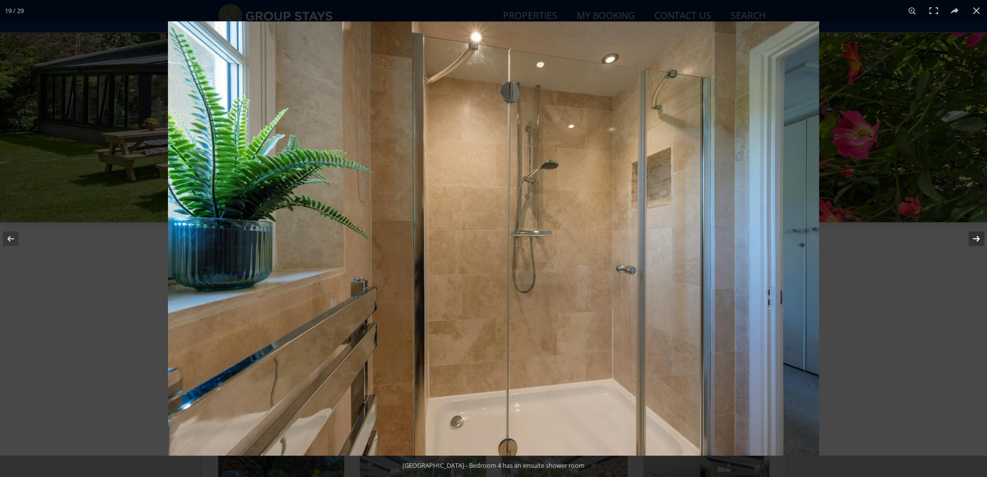
click at [976, 239] on button at bounding box center [970, 238] width 34 height 49
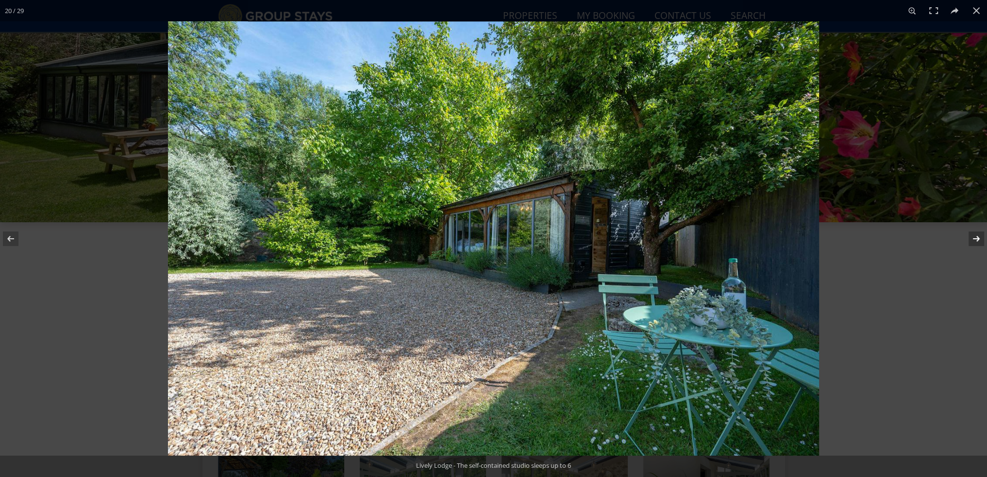
click at [976, 239] on button at bounding box center [970, 238] width 34 height 49
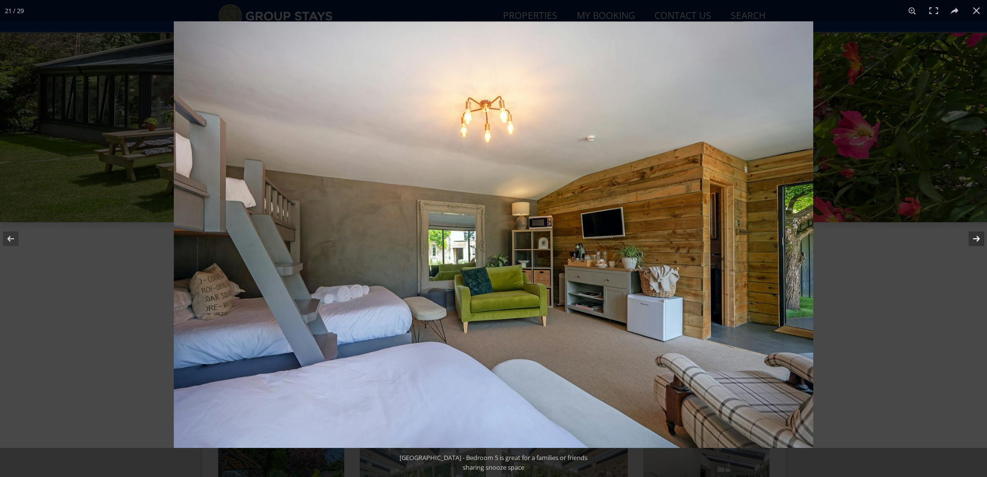
click at [976, 239] on button at bounding box center [970, 238] width 34 height 49
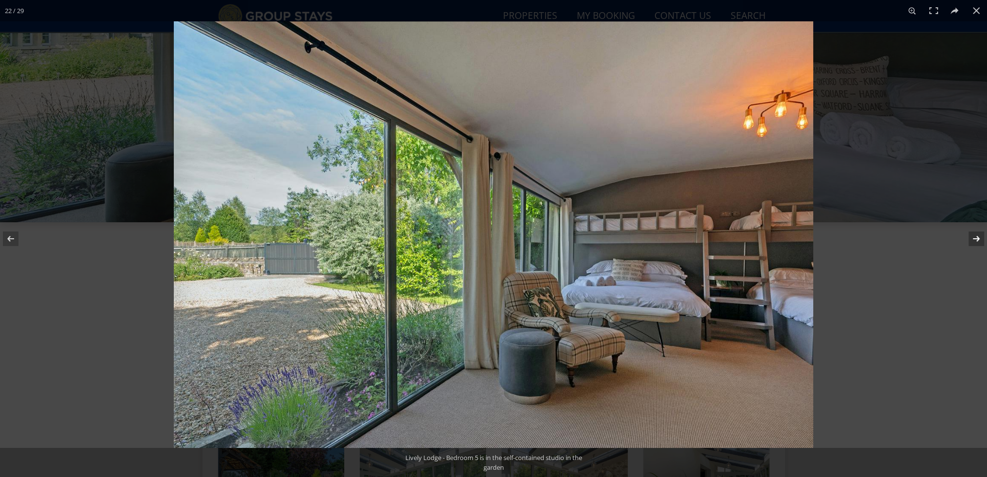
click at [976, 239] on button at bounding box center [970, 238] width 34 height 49
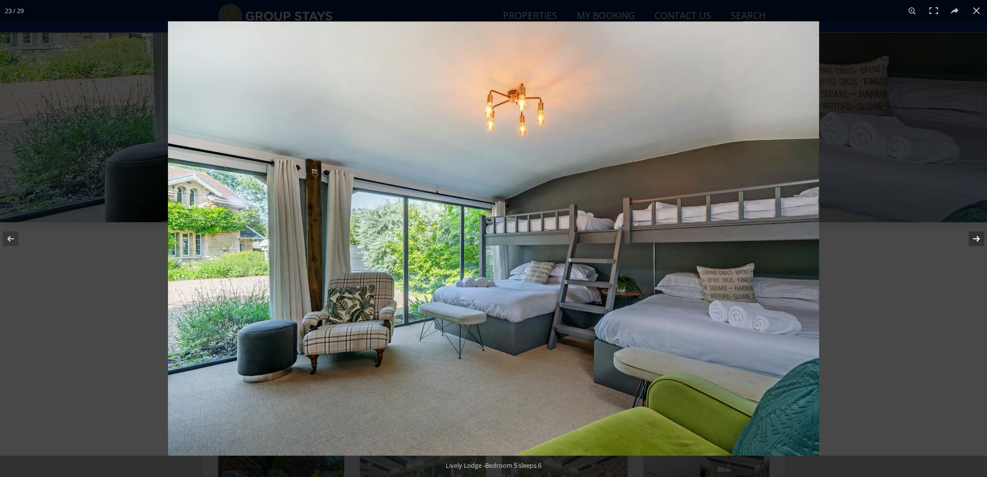
click at [976, 239] on button at bounding box center [970, 238] width 34 height 49
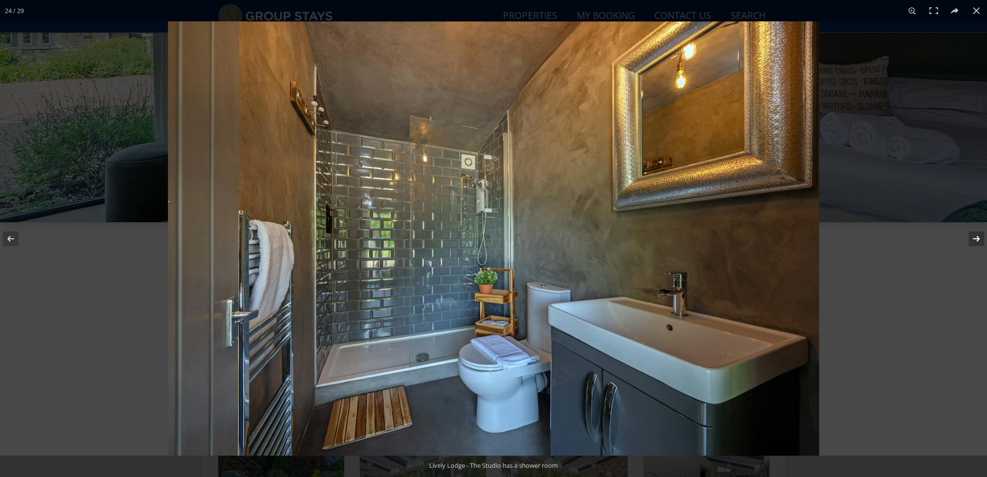
click at [976, 239] on button at bounding box center [970, 238] width 34 height 49
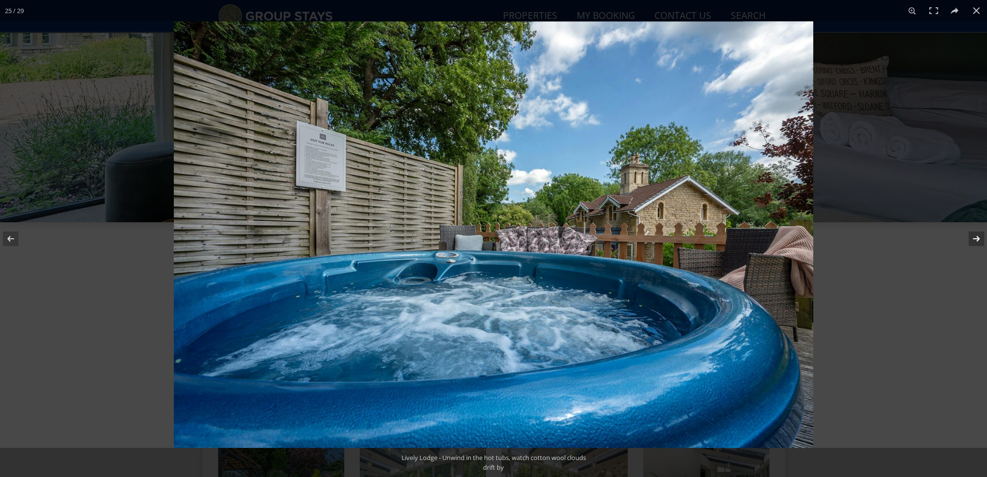
click at [976, 239] on button at bounding box center [970, 238] width 34 height 49
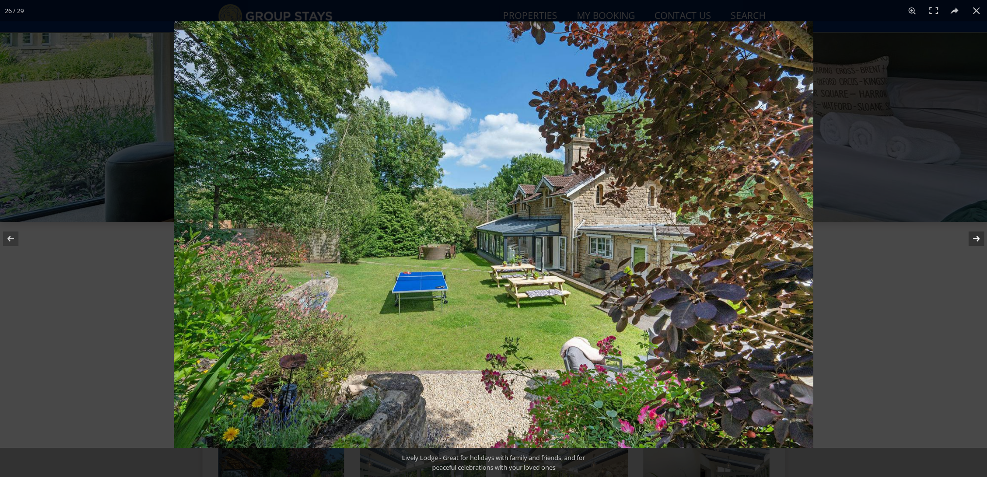
click at [976, 239] on button at bounding box center [970, 238] width 34 height 49
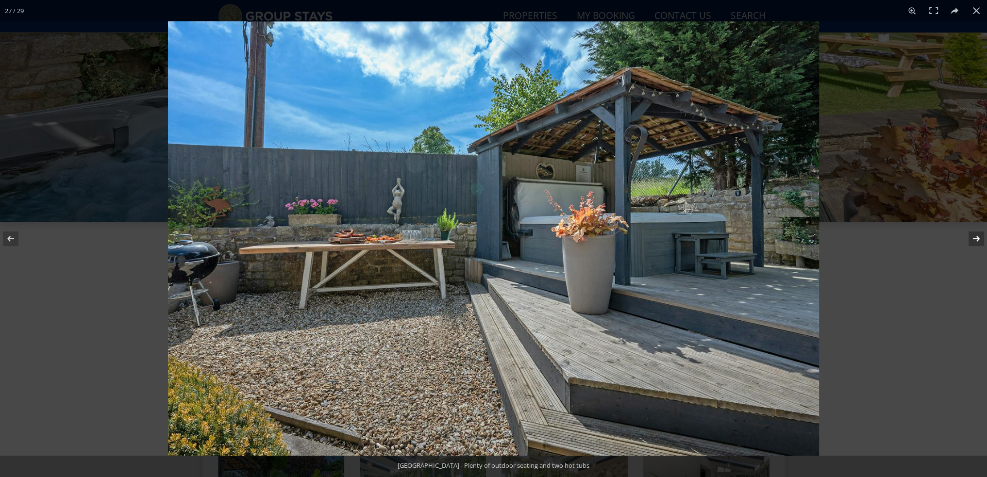
click at [976, 239] on button at bounding box center [970, 238] width 34 height 49
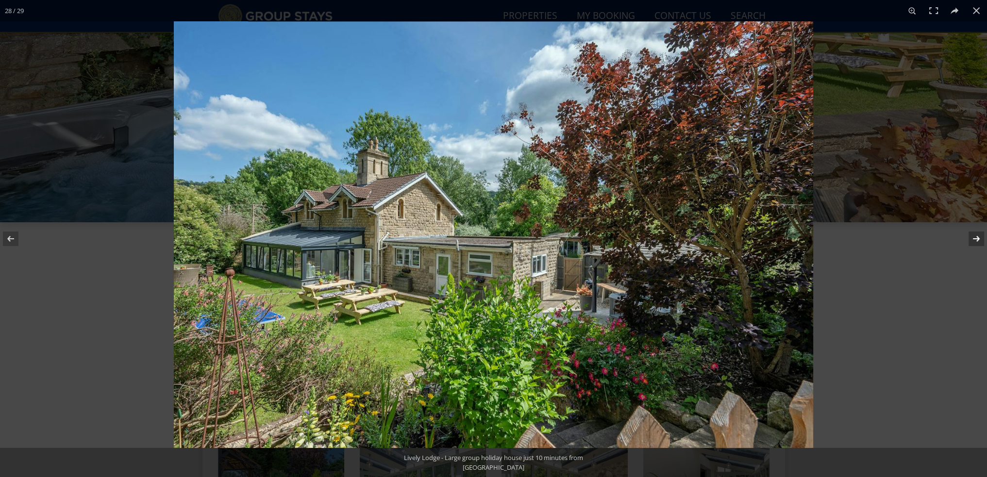
click at [976, 239] on button at bounding box center [970, 238] width 34 height 49
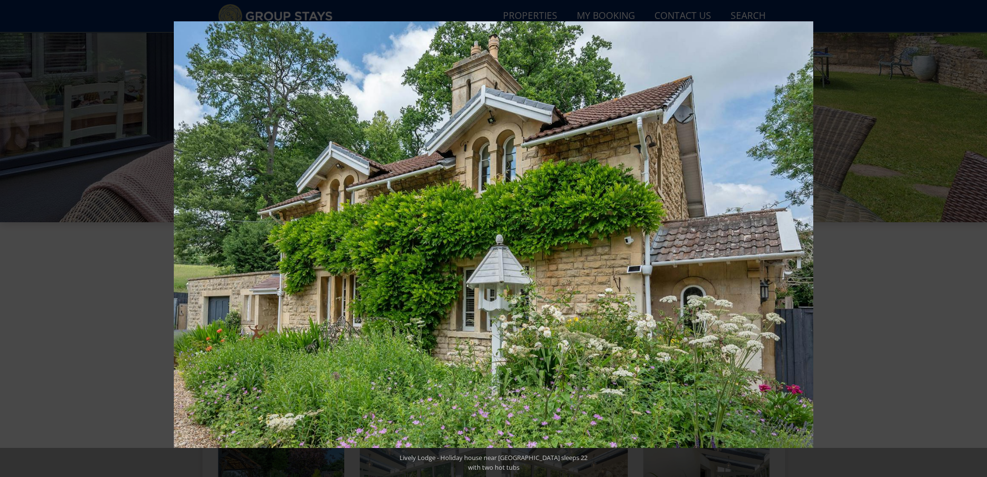
click at [976, 239] on button at bounding box center [970, 238] width 34 height 49
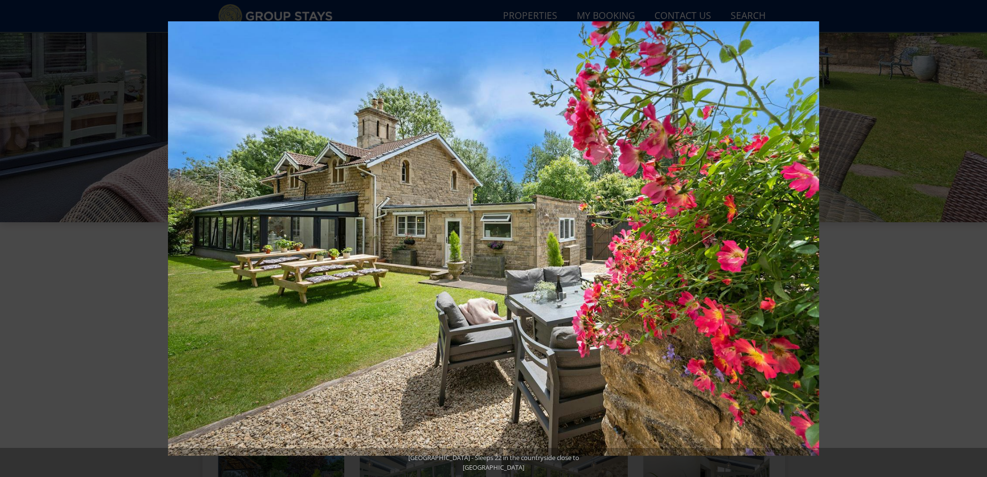
click at [976, 239] on button at bounding box center [970, 238] width 34 height 49
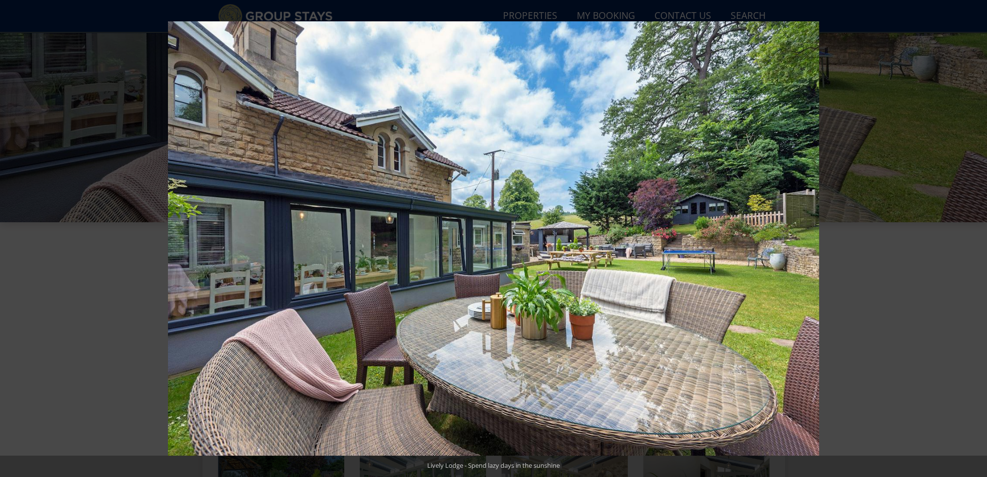
click at [976, 239] on button at bounding box center [970, 238] width 34 height 49
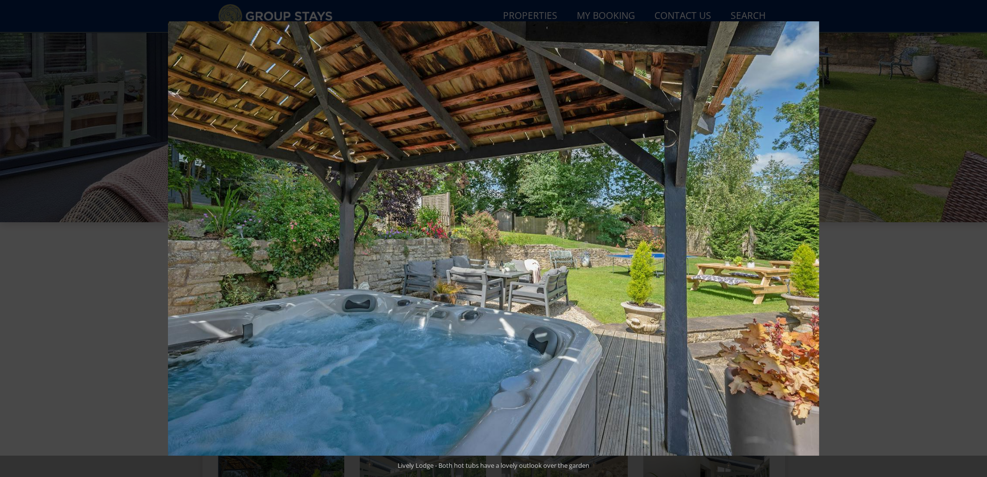
click at [976, 239] on button at bounding box center [970, 238] width 34 height 49
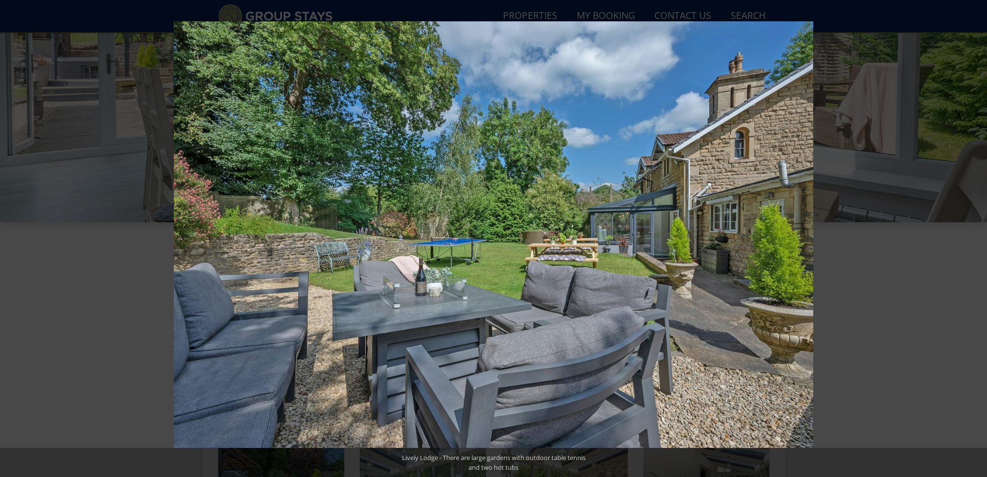
click at [976, 239] on button at bounding box center [970, 238] width 34 height 49
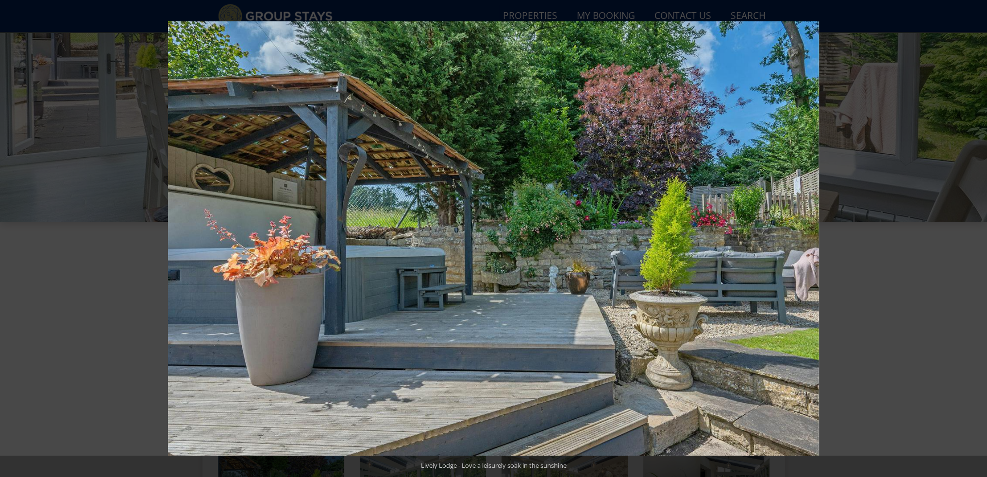
click at [976, 239] on button at bounding box center [970, 238] width 34 height 49
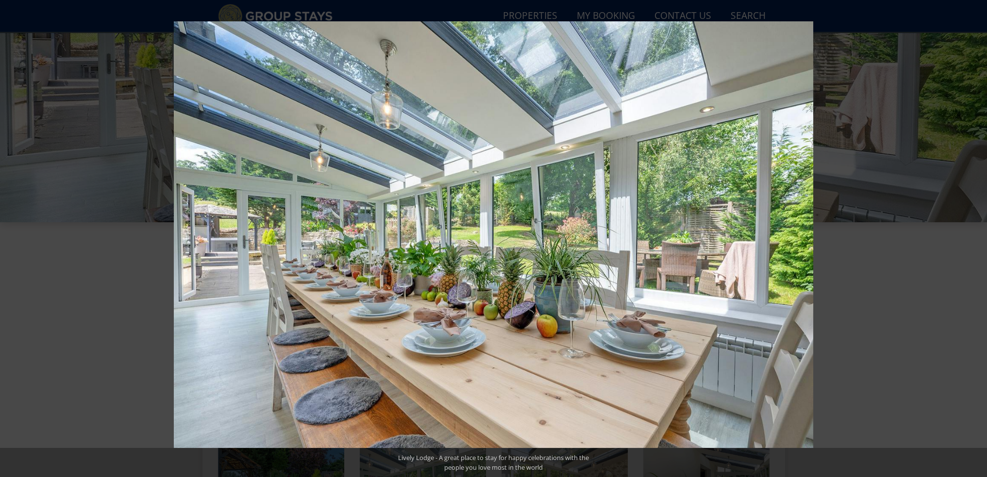
click at [976, 239] on button at bounding box center [970, 238] width 34 height 49
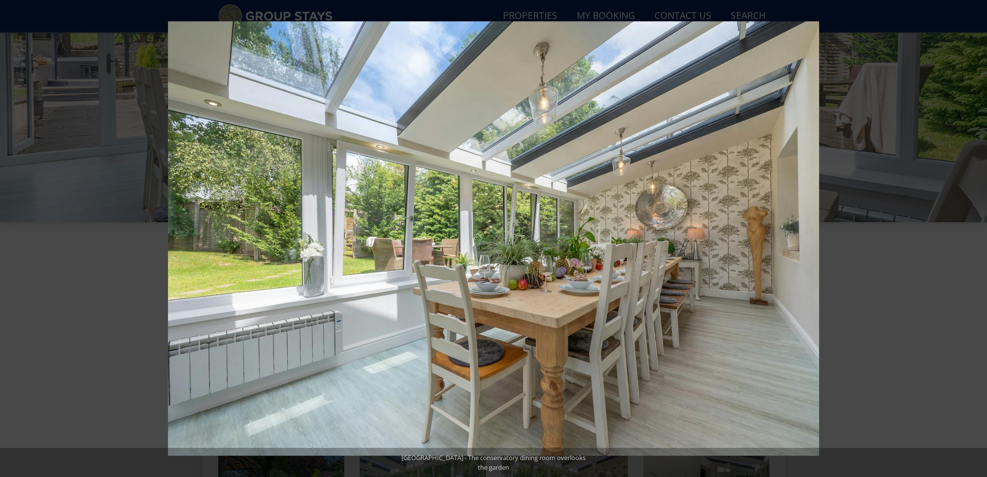
click at [976, 239] on button at bounding box center [970, 238] width 34 height 49
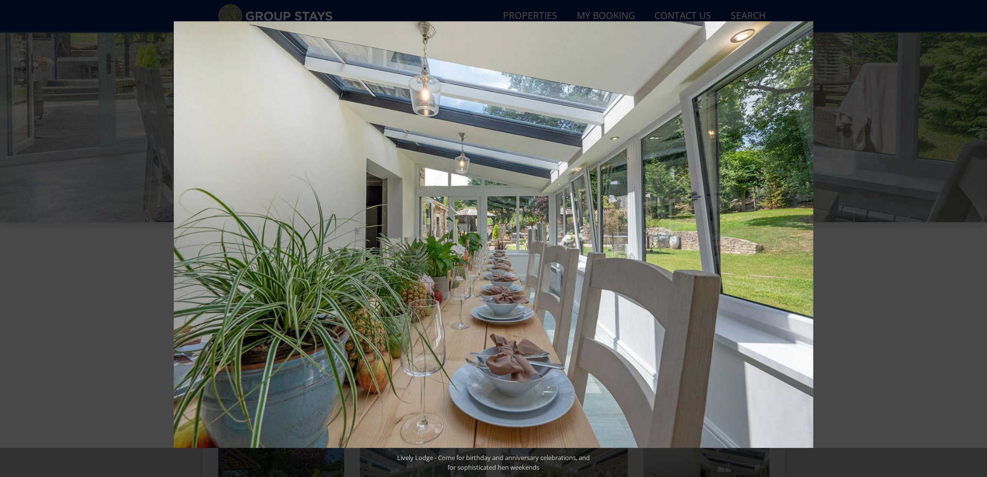
click at [976, 239] on button at bounding box center [970, 238] width 34 height 49
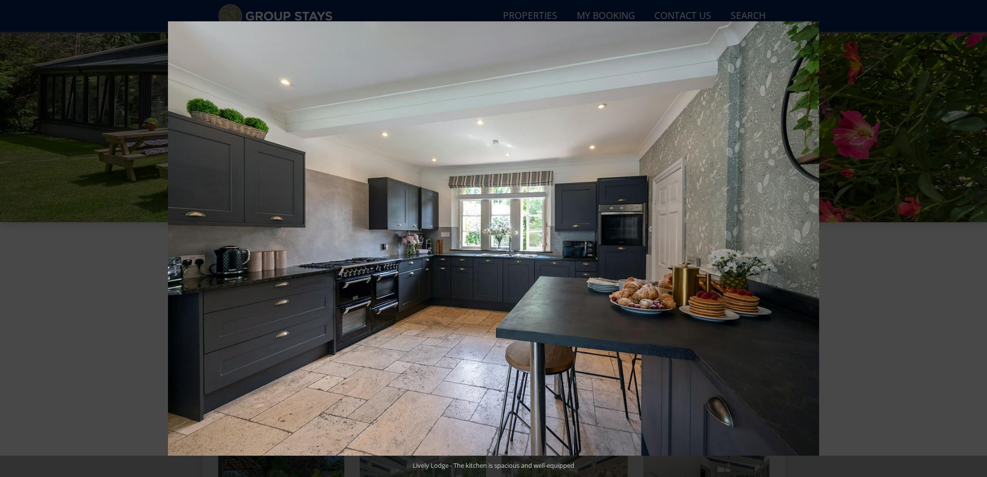
click at [976, 239] on button at bounding box center [970, 238] width 34 height 49
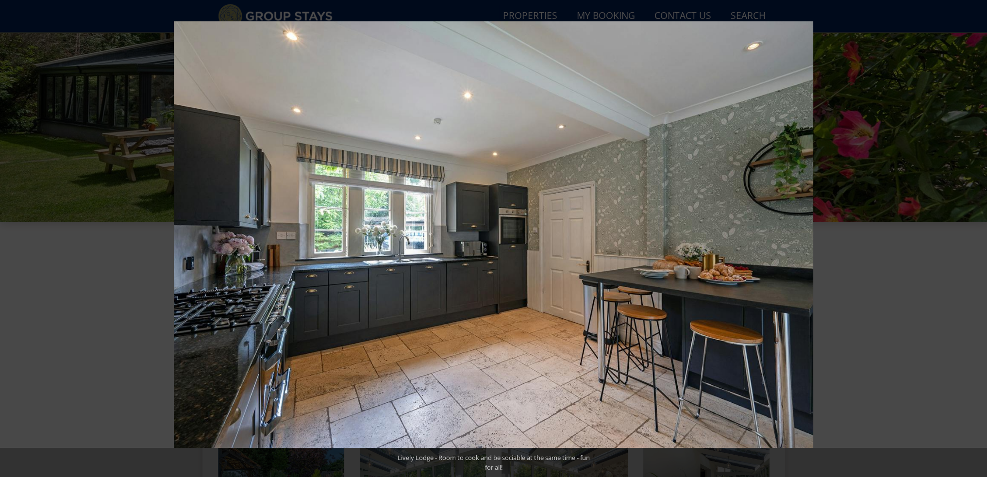
click at [976, 239] on button at bounding box center [970, 238] width 34 height 49
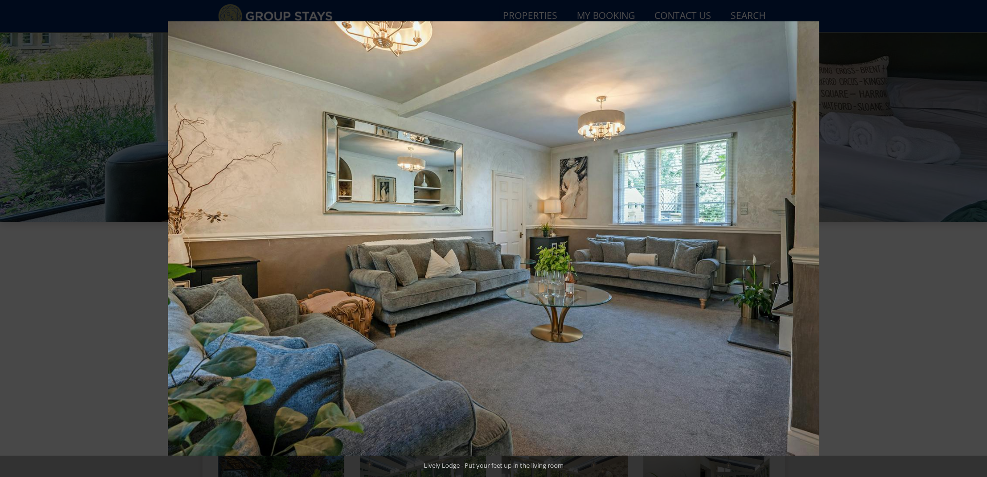
drag, startPoint x: 976, startPoint y: 239, endPoint x: 976, endPoint y: 232, distance: 7.3
click at [976, 232] on button at bounding box center [970, 238] width 34 height 49
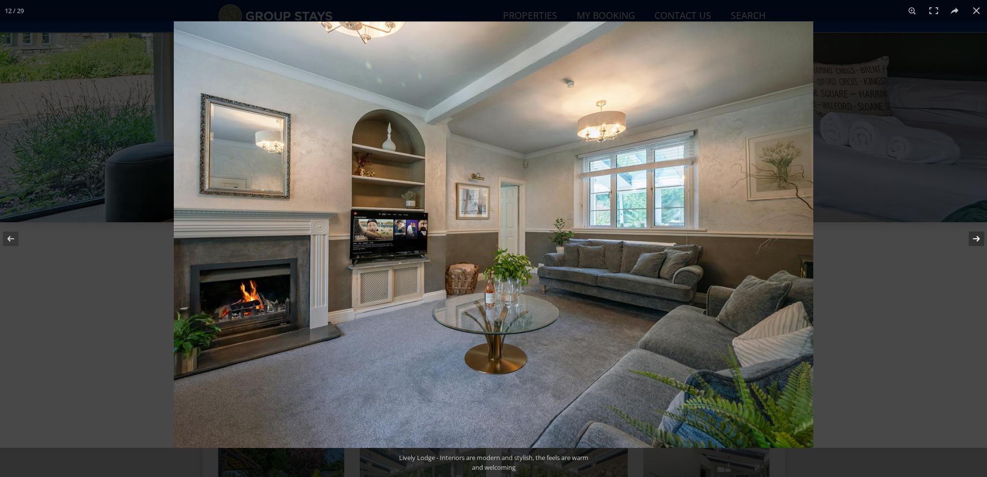
click at [976, 239] on button at bounding box center [970, 238] width 34 height 49
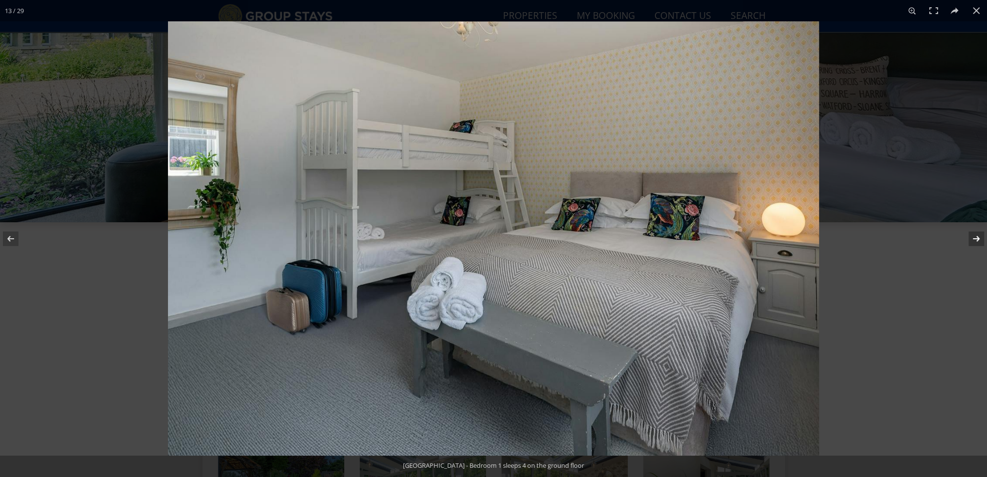
click at [976, 239] on button at bounding box center [970, 238] width 34 height 49
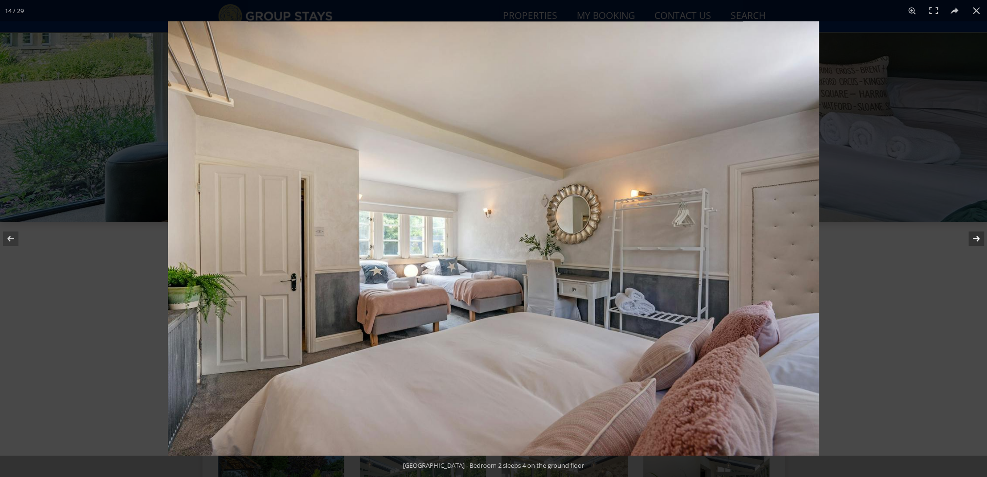
click at [976, 239] on button at bounding box center [970, 238] width 34 height 49
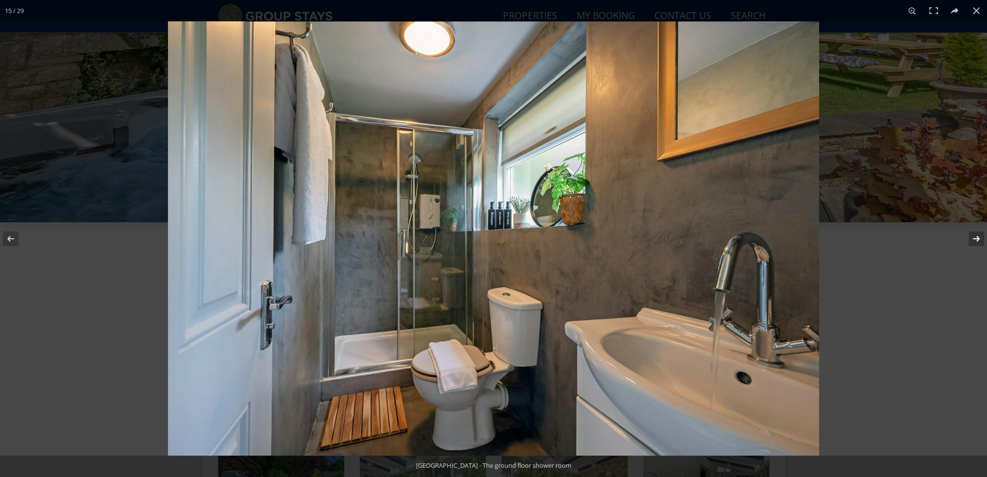
click at [976, 239] on button at bounding box center [970, 238] width 34 height 49
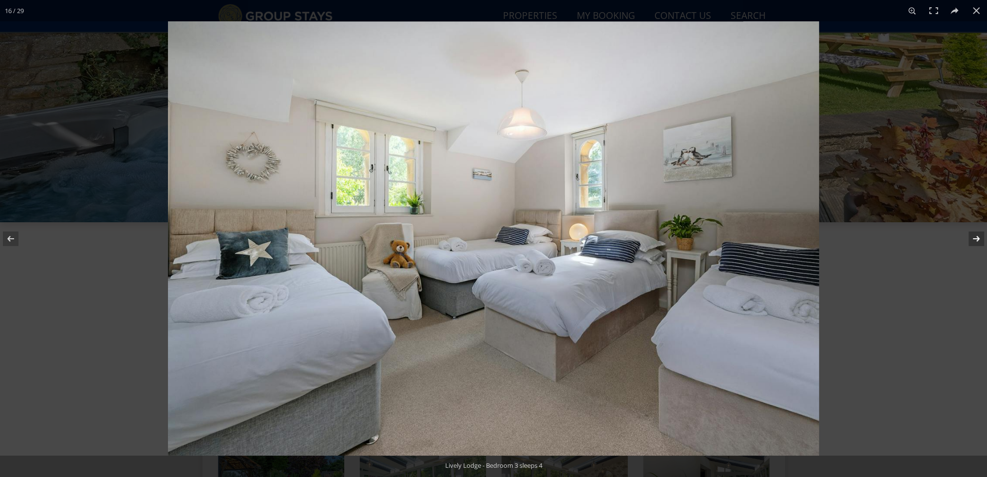
click at [976, 239] on button at bounding box center [970, 238] width 34 height 49
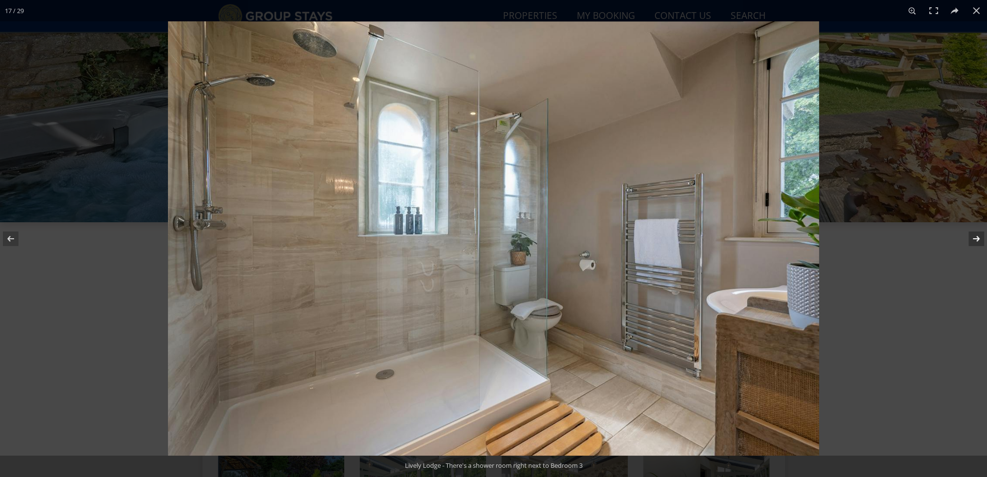
click at [976, 239] on button at bounding box center [970, 238] width 34 height 49
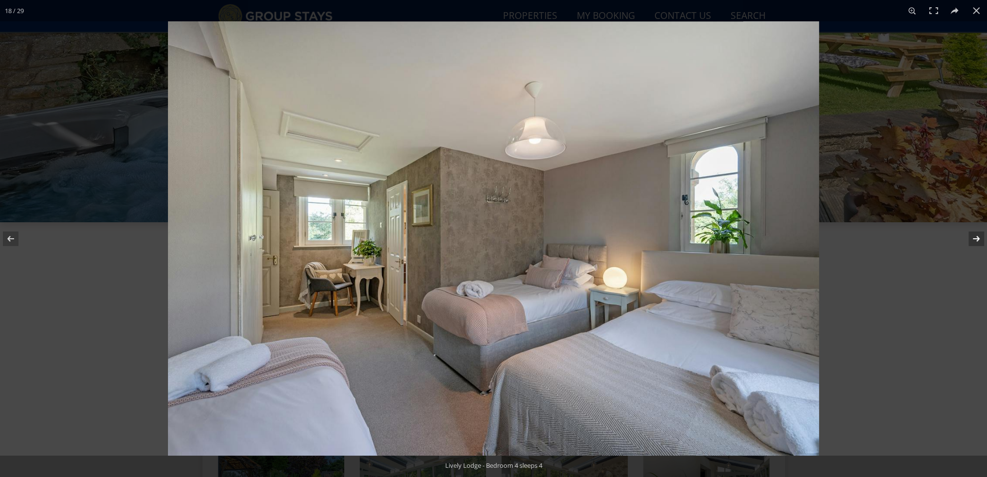
click at [976, 239] on button at bounding box center [970, 238] width 34 height 49
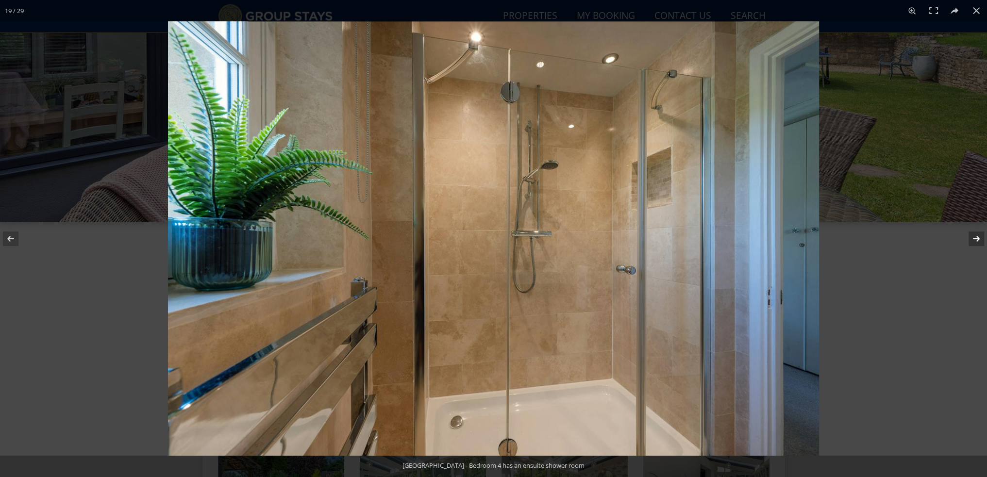
click at [976, 239] on button at bounding box center [970, 238] width 34 height 49
